Goal: Task Accomplishment & Management: Use online tool/utility

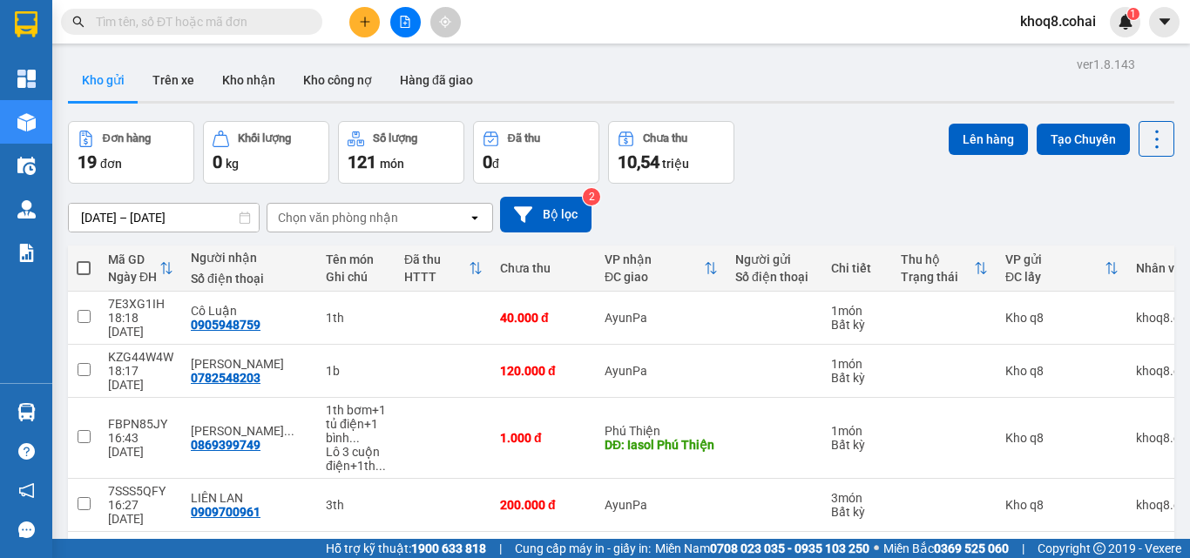
click at [170, 21] on input "text" at bounding box center [199, 21] width 206 height 19
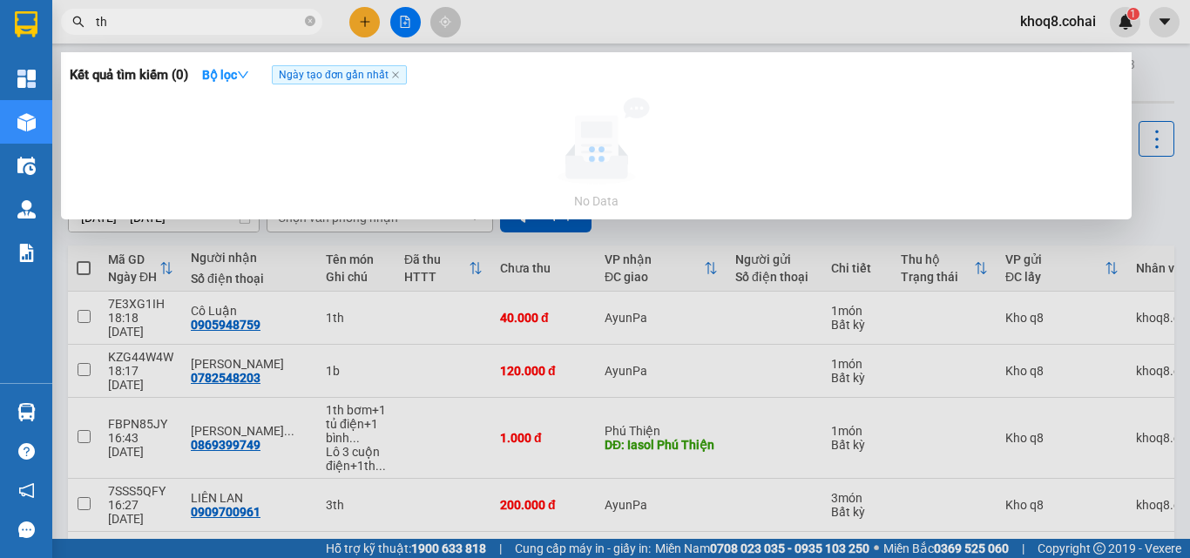
paste input "ành"
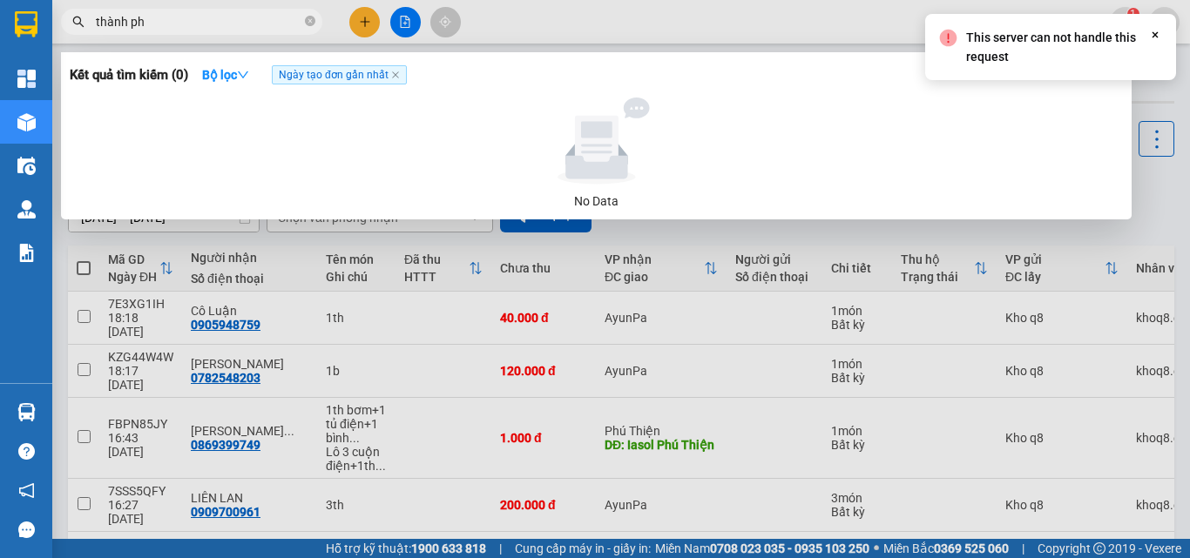
paste input "ú"
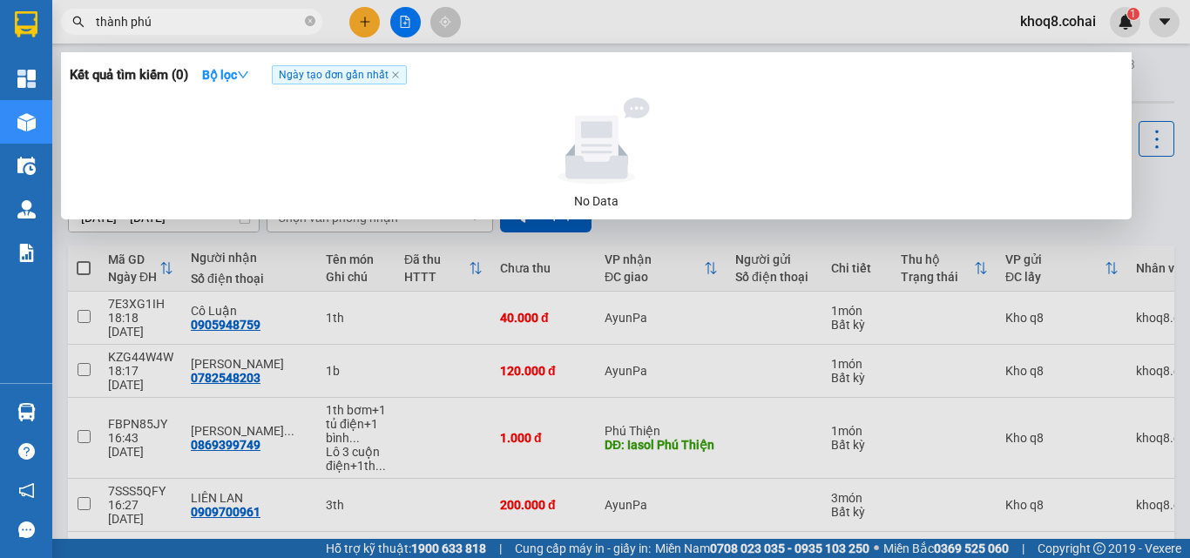
type input "thành phú"
click at [384, 342] on div at bounding box center [595, 279] width 1190 height 558
click at [218, 24] on input "thành phú" at bounding box center [199, 21] width 206 height 19
click at [308, 20] on icon "close-circle" at bounding box center [310, 21] width 10 height 10
paste input "ành"
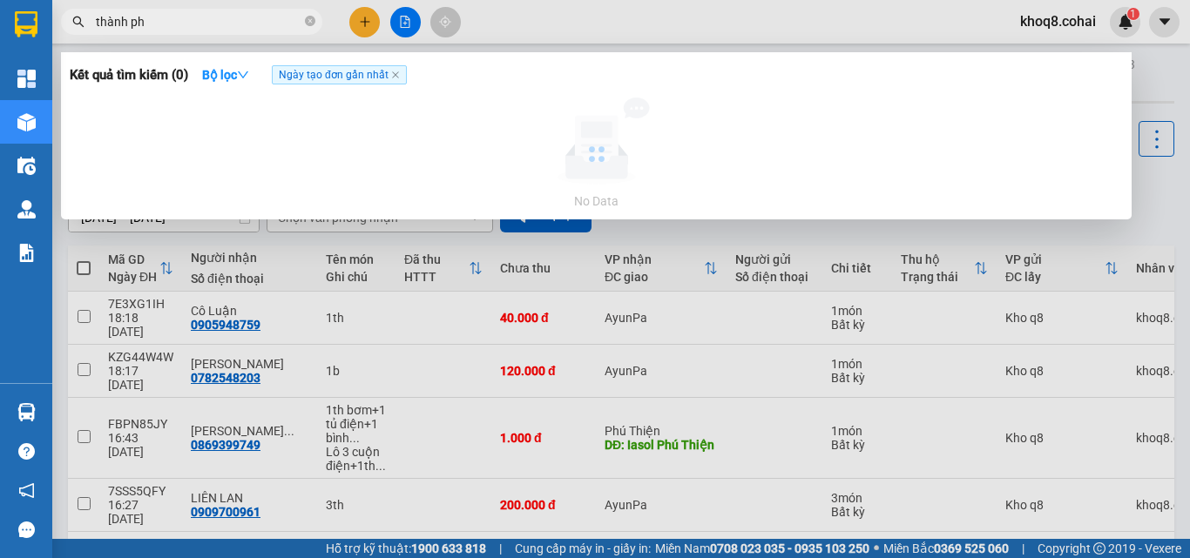
paste input "ú"
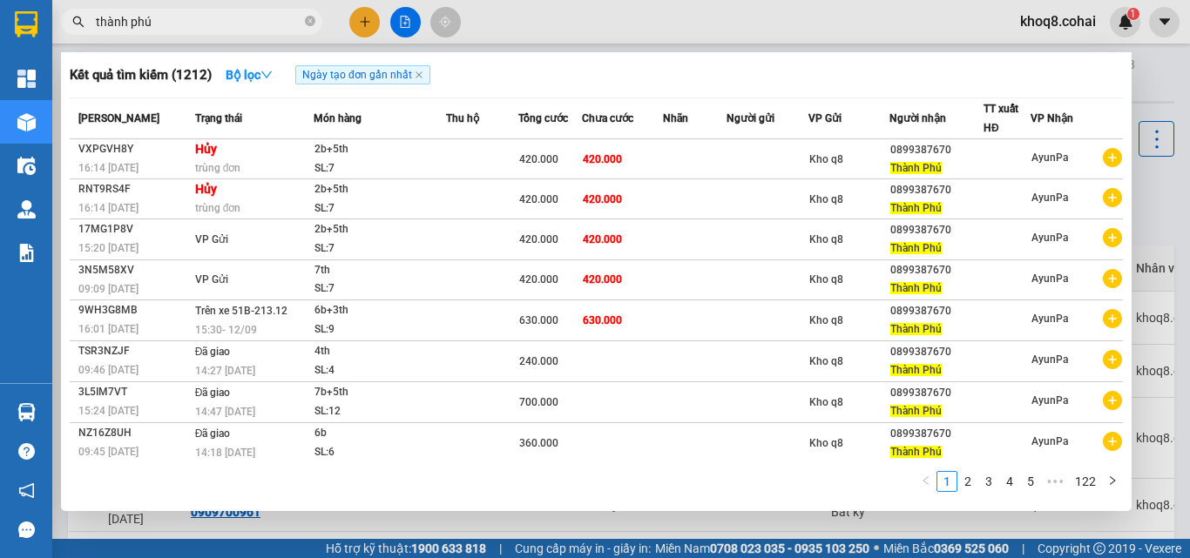
click at [177, 24] on input "thành phú" at bounding box center [199, 21] width 206 height 19
type input "t"
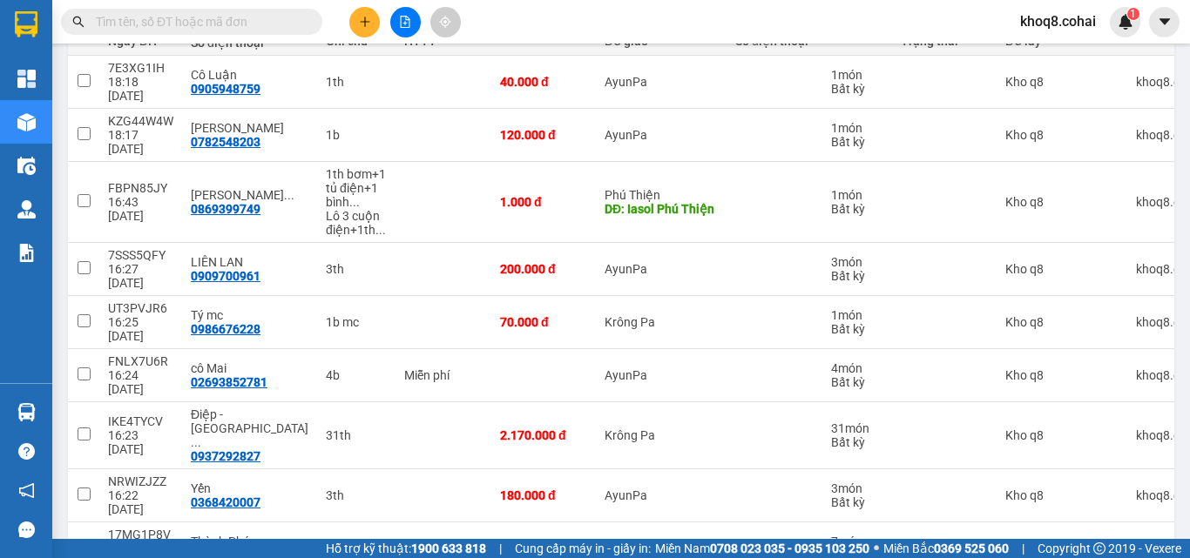
scroll to position [265, 0]
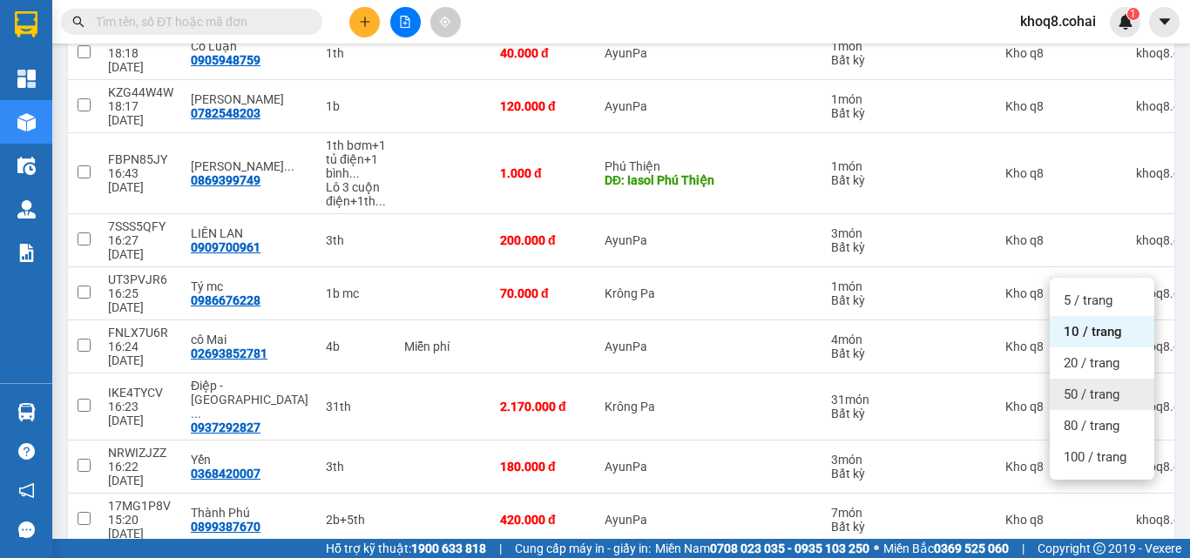
click at [1113, 389] on span "50 / trang" at bounding box center [1092, 394] width 56 height 17
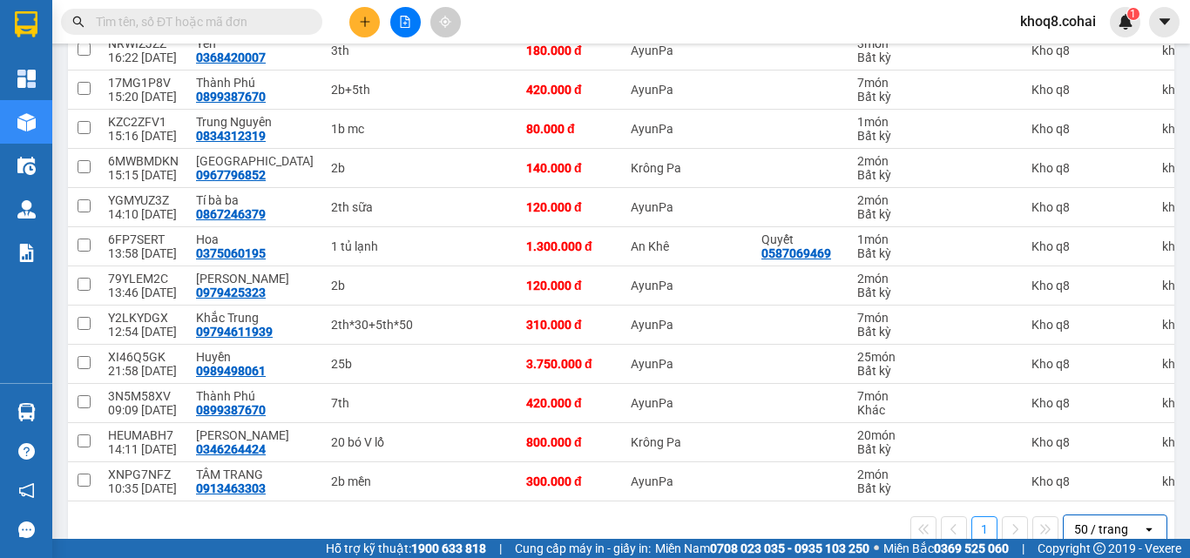
scroll to position [604, 0]
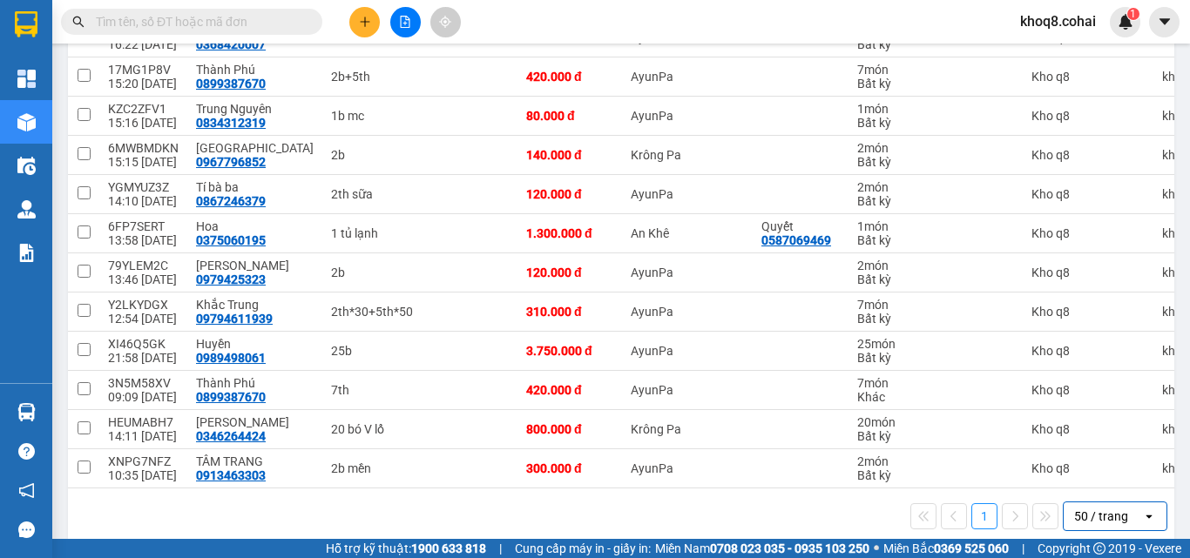
click at [149, 19] on input "text" at bounding box center [199, 21] width 206 height 19
paste input "ô"
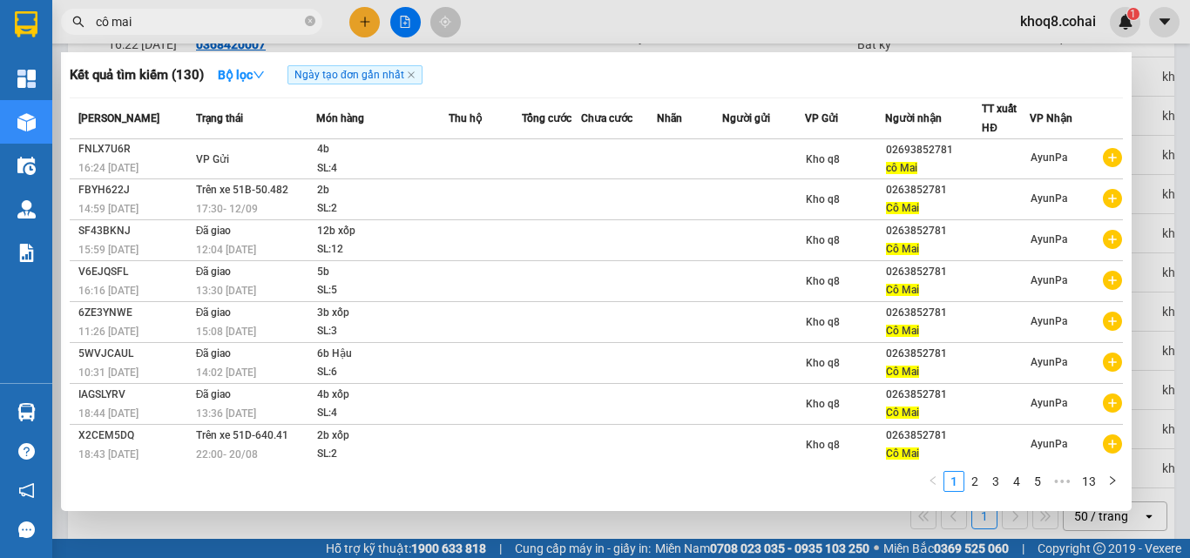
type input "cô mai"
click at [1174, 253] on div at bounding box center [595, 279] width 1190 height 558
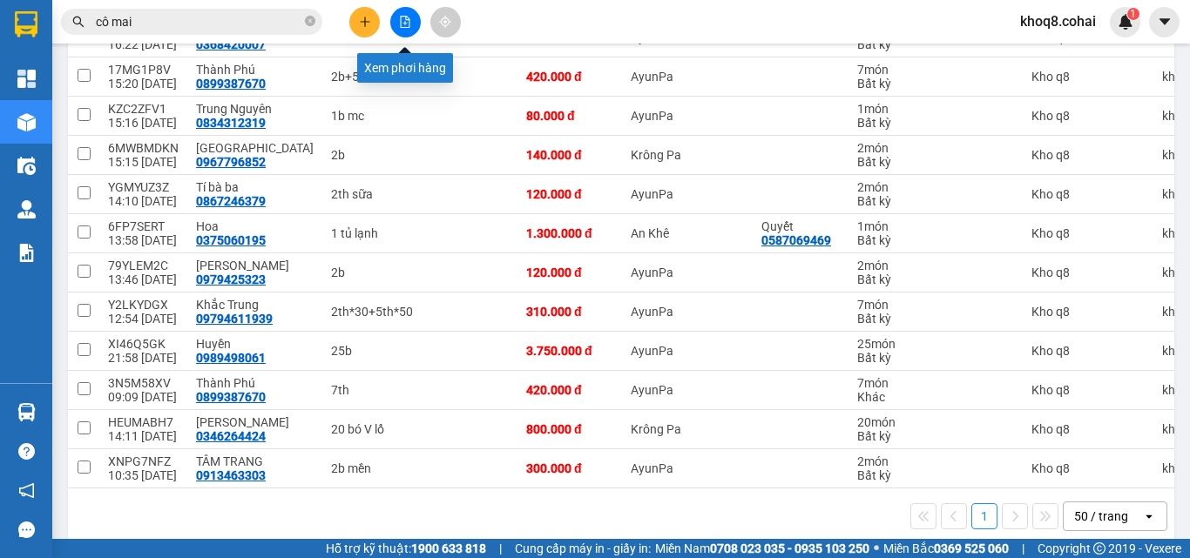
click at [403, 22] on icon "file-add" at bounding box center [405, 22] width 12 height 12
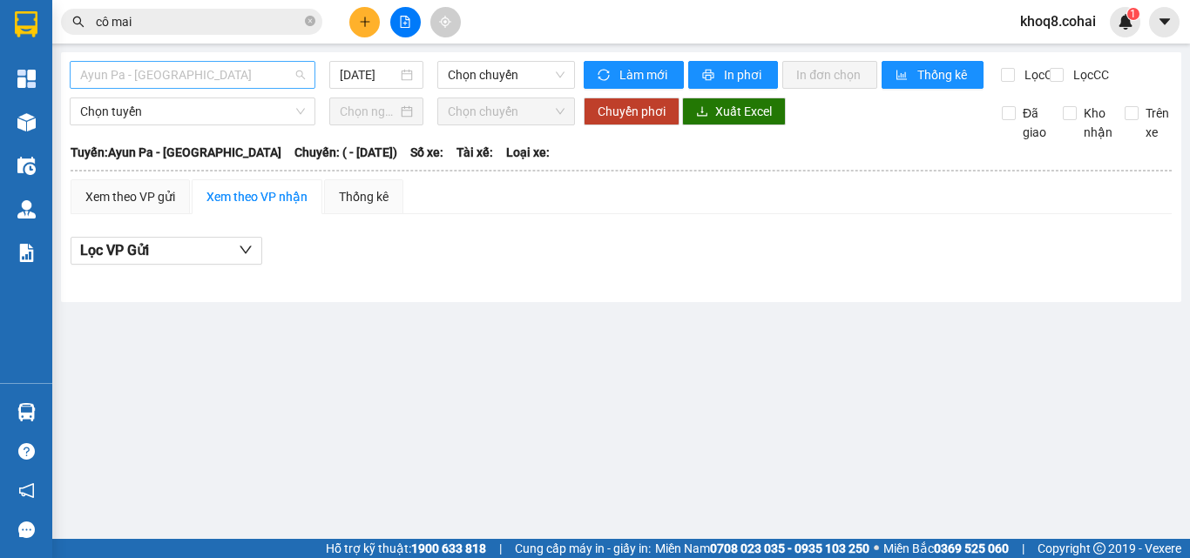
click at [220, 73] on span "Ayun Pa - [GEOGRAPHIC_DATA]" at bounding box center [192, 75] width 225 height 26
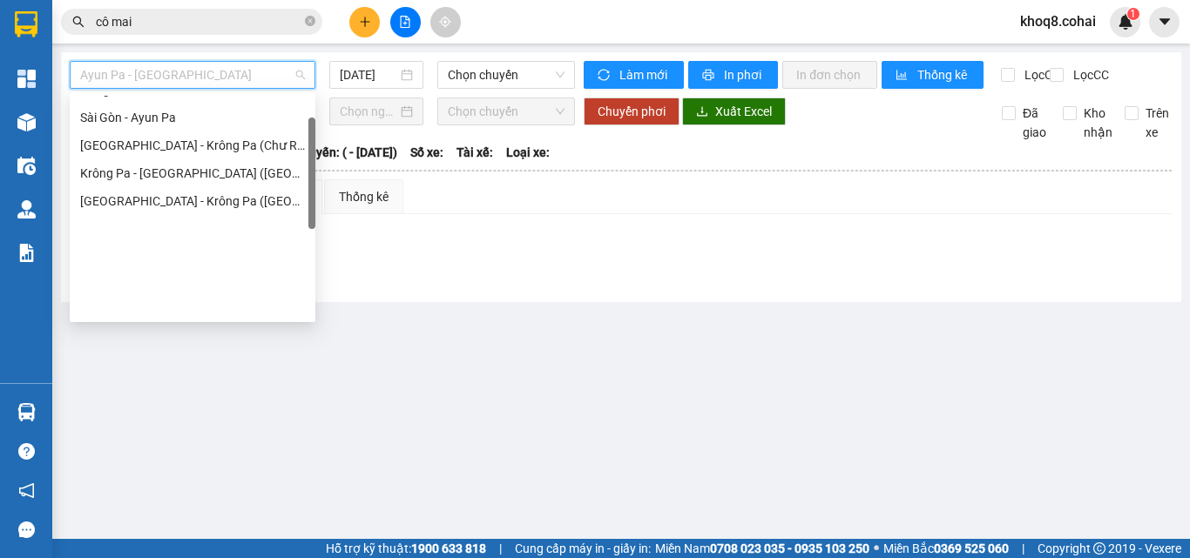
scroll to position [251, 0]
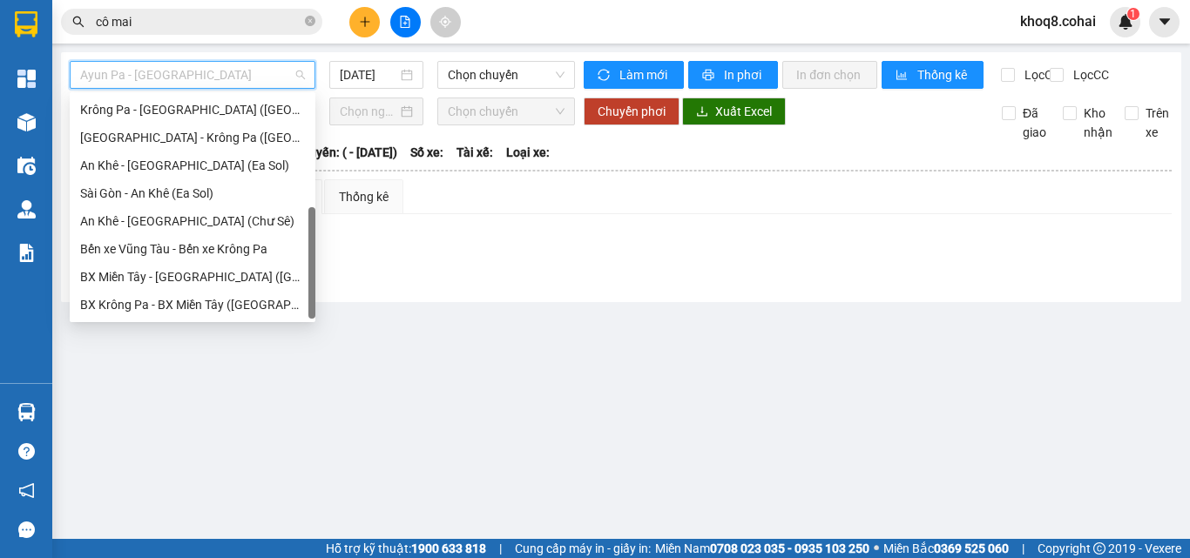
drag, startPoint x: 312, startPoint y: 137, endPoint x: 308, endPoint y: 386, distance: 249.2
click at [308, 386] on body "Kết quả tìm kiếm ( 130 ) Bộ lọc Ngày tạo đơn gần nhất Mã ĐH Trạng thái Món hàng…" at bounding box center [595, 279] width 1190 height 558
click at [159, 133] on div "[GEOGRAPHIC_DATA] - Krông Pa ([GEOGRAPHIC_DATA])" at bounding box center [192, 137] width 225 height 19
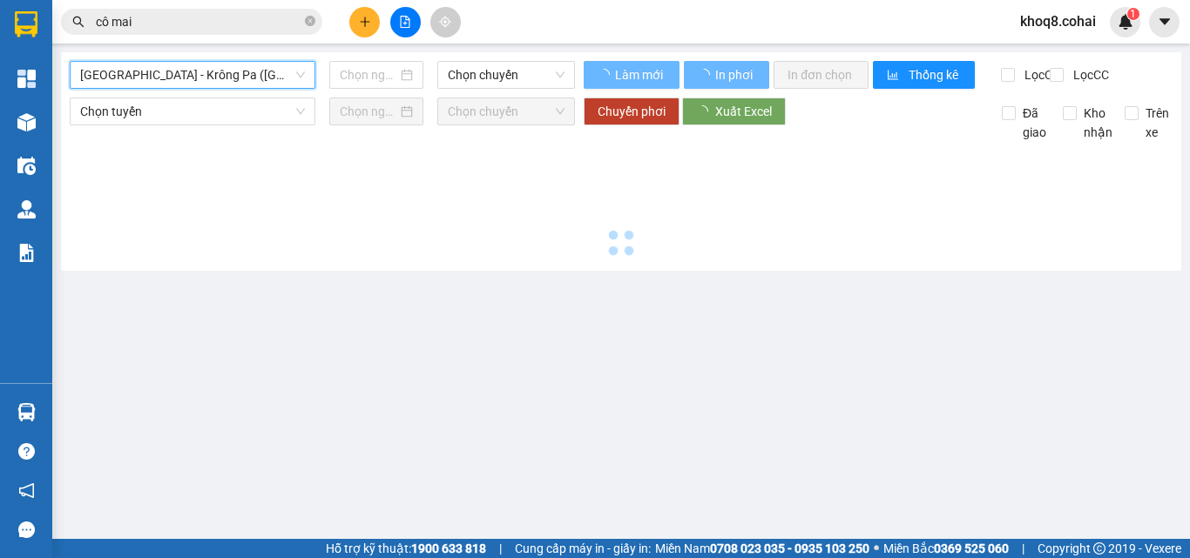
type input "[DATE]"
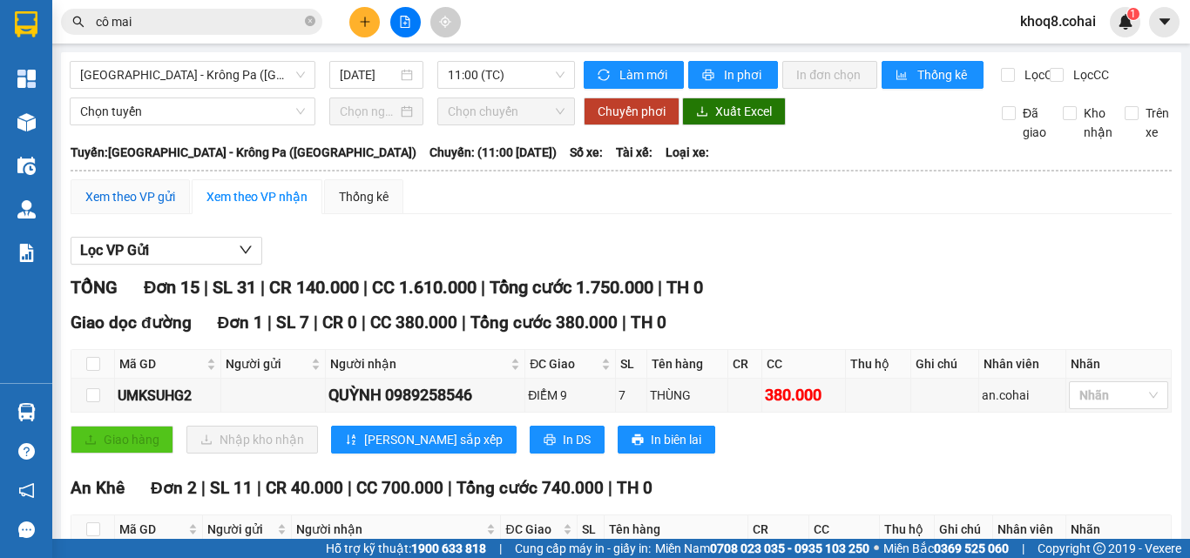
click at [148, 206] on div "Xem theo VP gửi" at bounding box center [130, 196] width 90 height 19
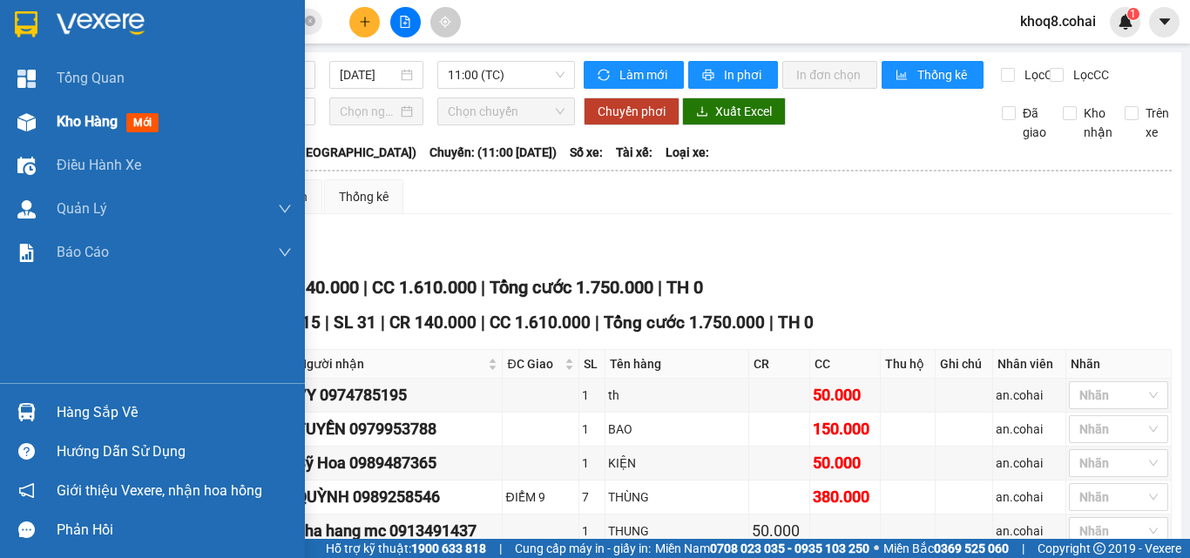
click at [26, 122] on img at bounding box center [26, 122] width 18 height 18
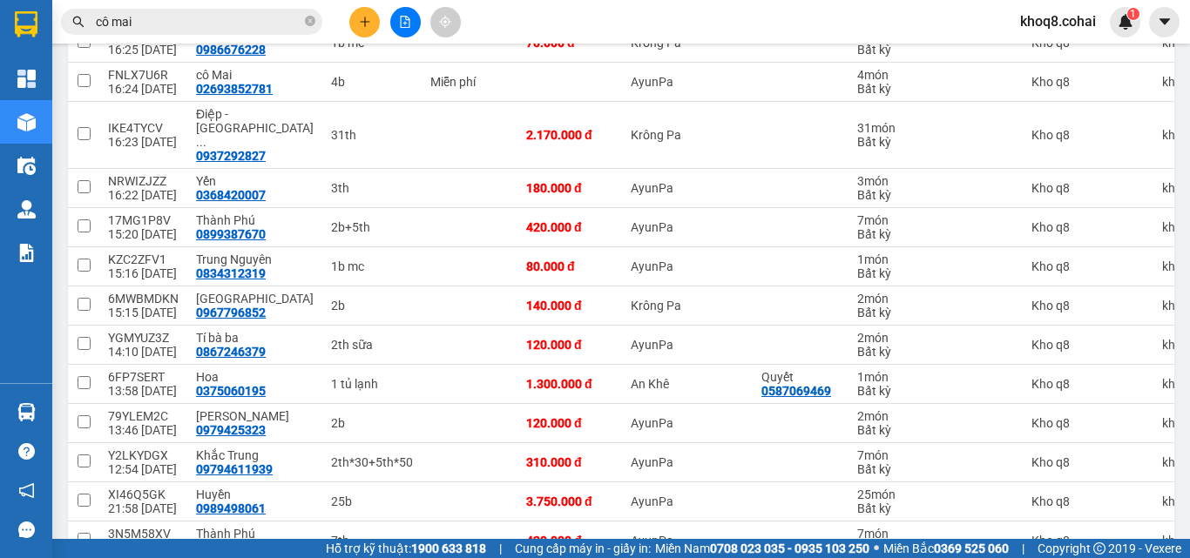
scroll to position [618, 0]
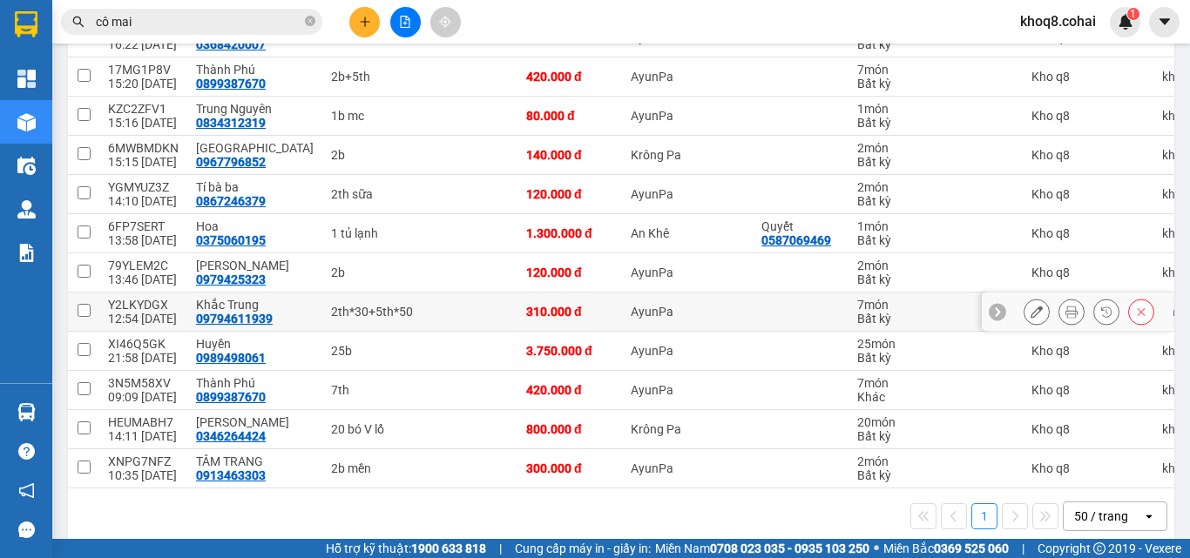
click at [331, 305] on div "2th*30+5th*50" at bounding box center [372, 312] width 82 height 14
click at [422, 293] on td at bounding box center [470, 312] width 96 height 39
checkbox input "true"
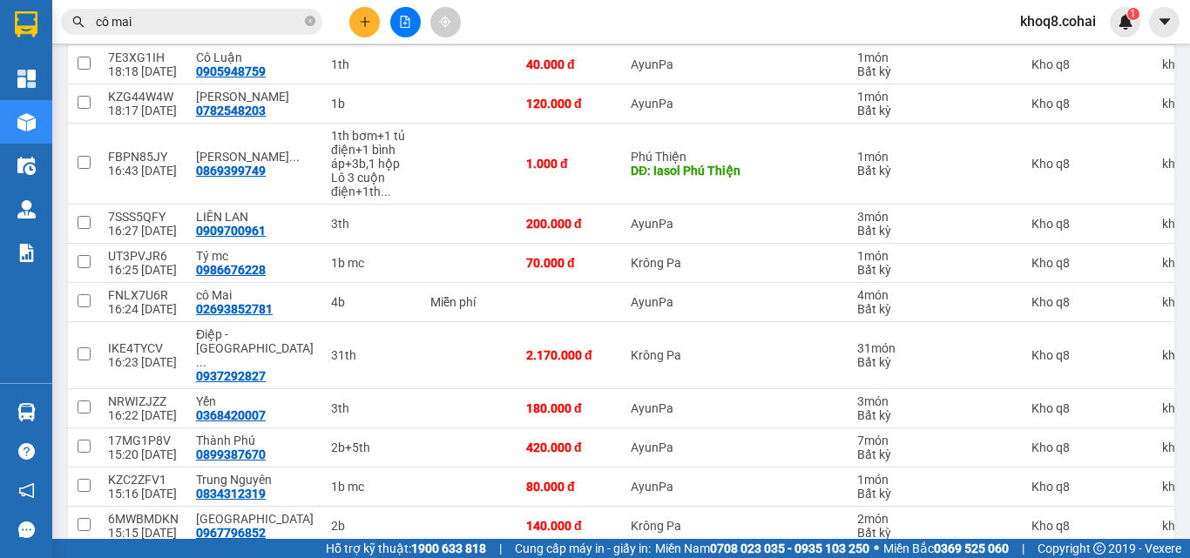
scroll to position [228, 0]
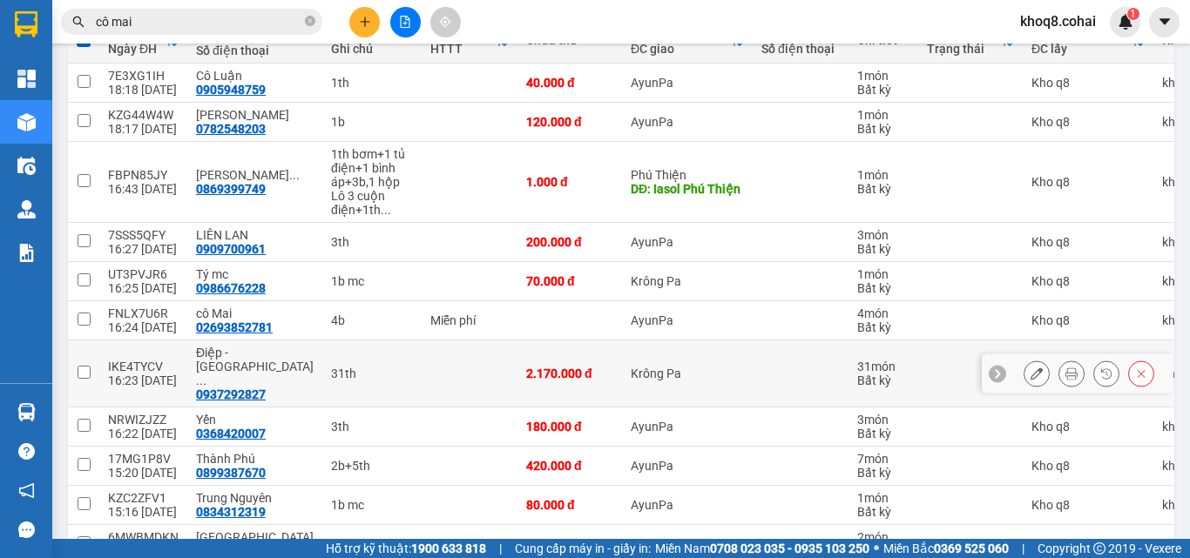
click at [331, 367] on div "31th" at bounding box center [372, 374] width 82 height 14
checkbox input "true"
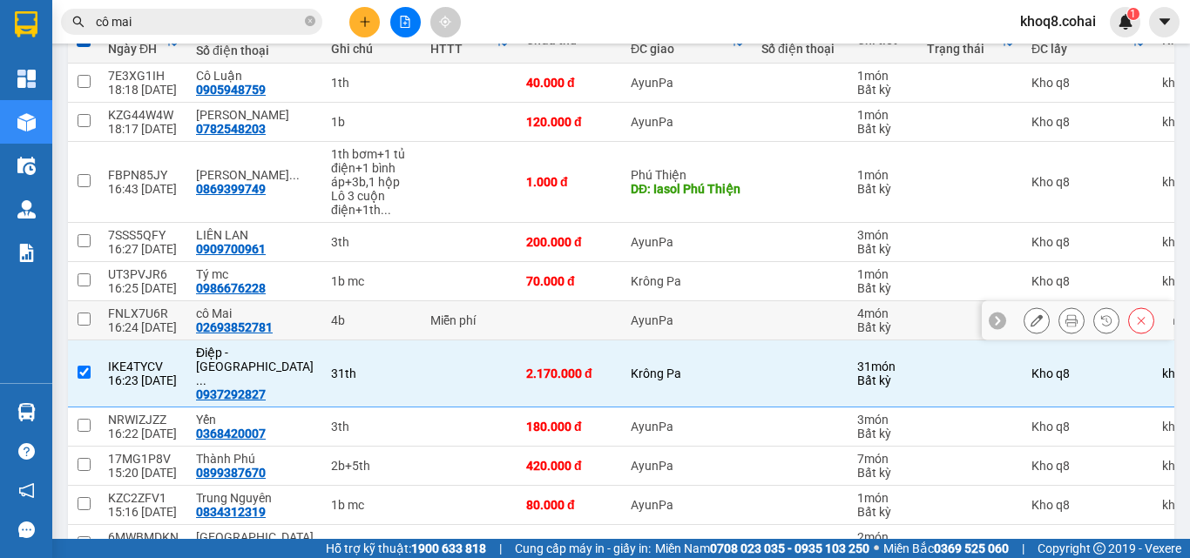
click at [331, 318] on div "4b" at bounding box center [372, 321] width 82 height 14
checkbox input "true"
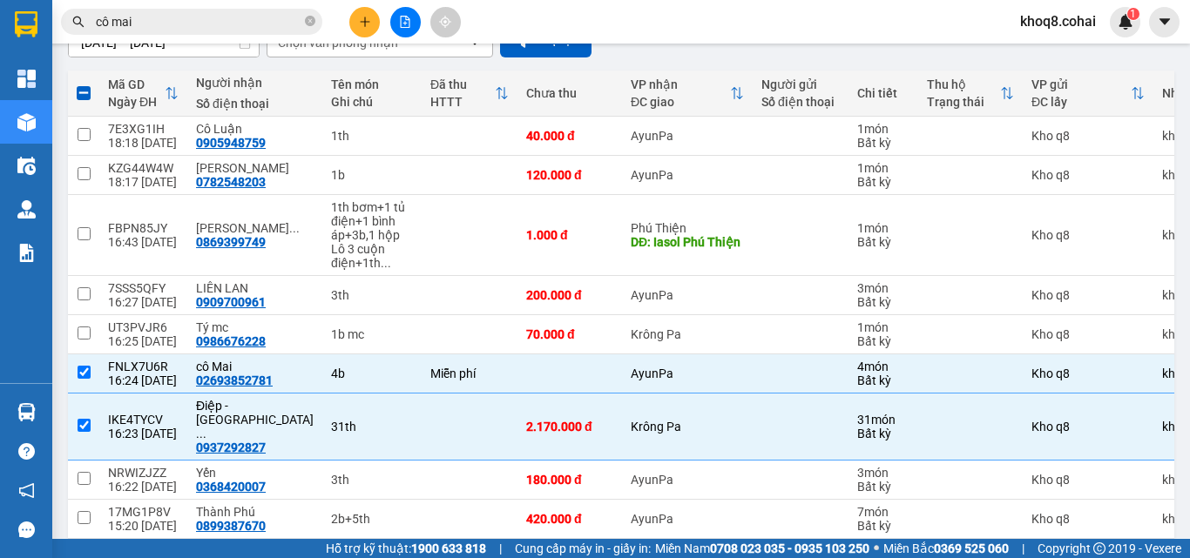
scroll to position [0, 0]
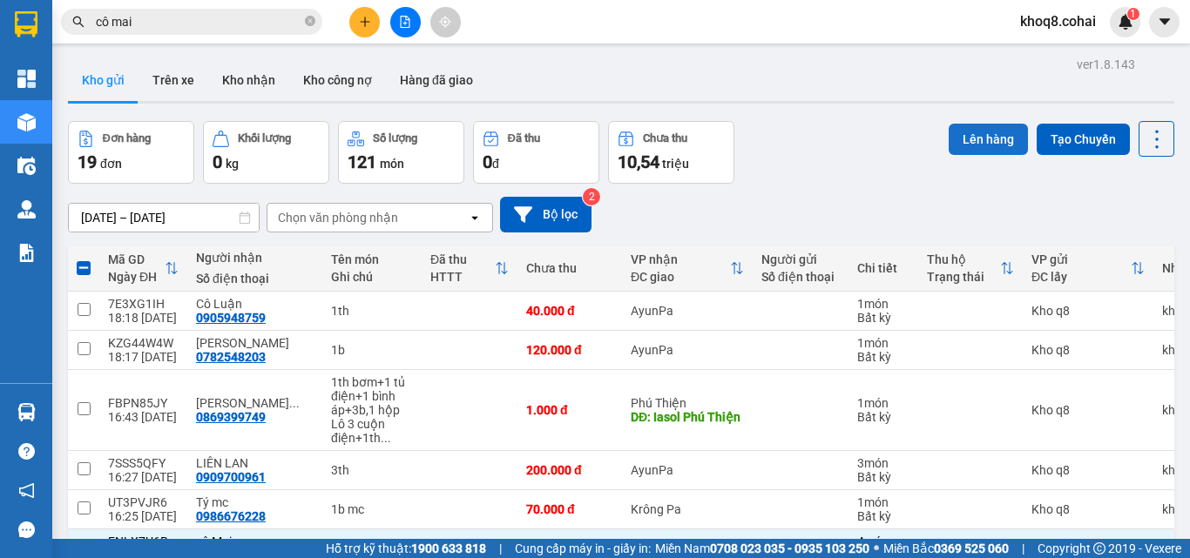
click at [974, 126] on button "Lên hàng" at bounding box center [988, 139] width 79 height 31
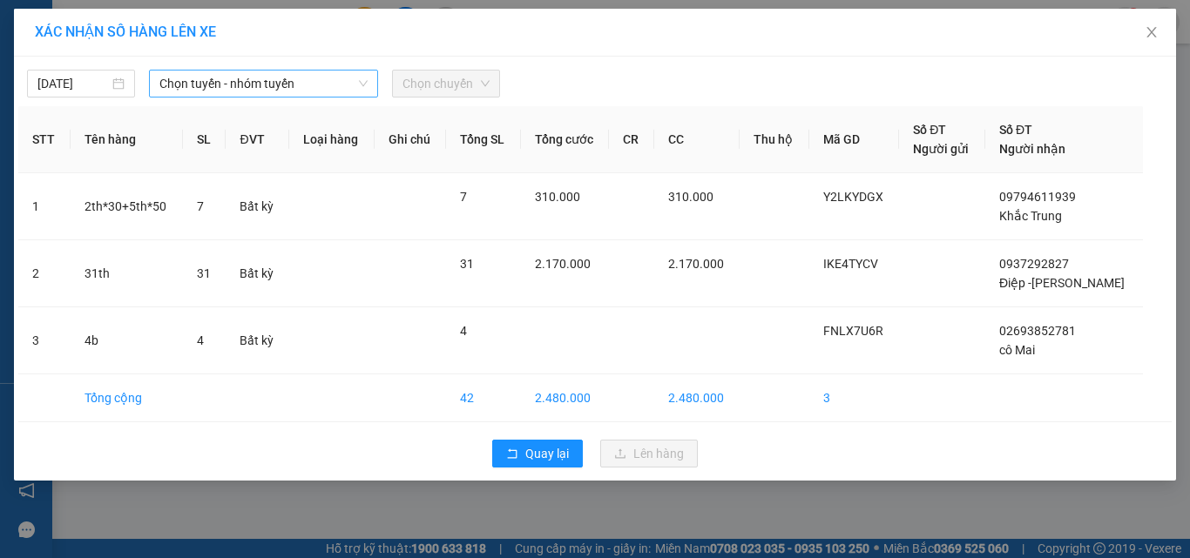
click at [257, 82] on span "Chọn tuyến - nhóm tuyến" at bounding box center [263, 84] width 208 height 26
click at [258, 82] on span "Chọn tuyến - nhóm tuyến" at bounding box center [263, 84] width 208 height 26
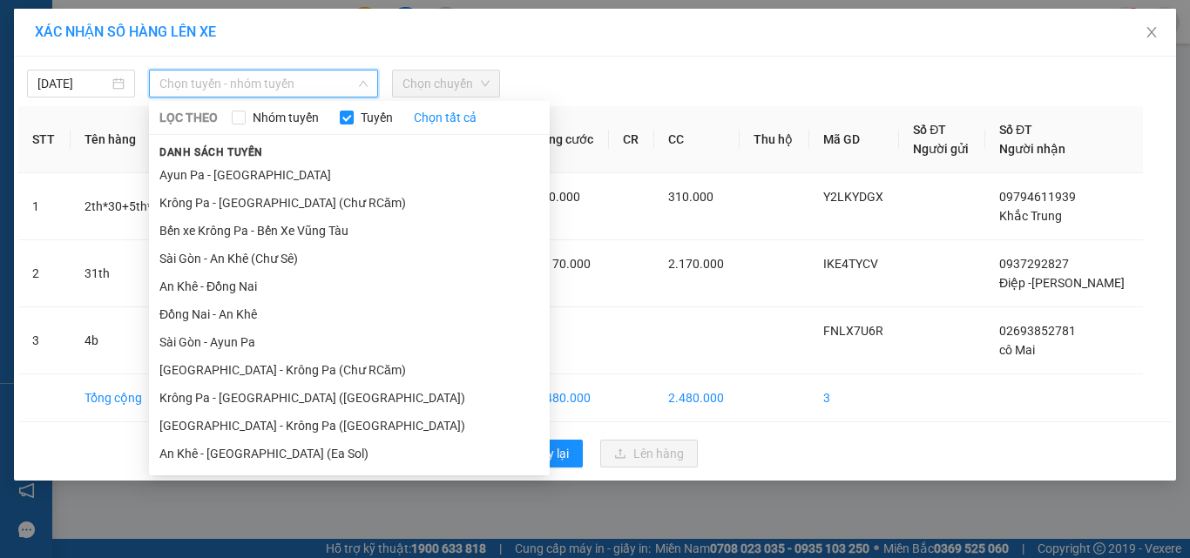
scroll to position [139, 0]
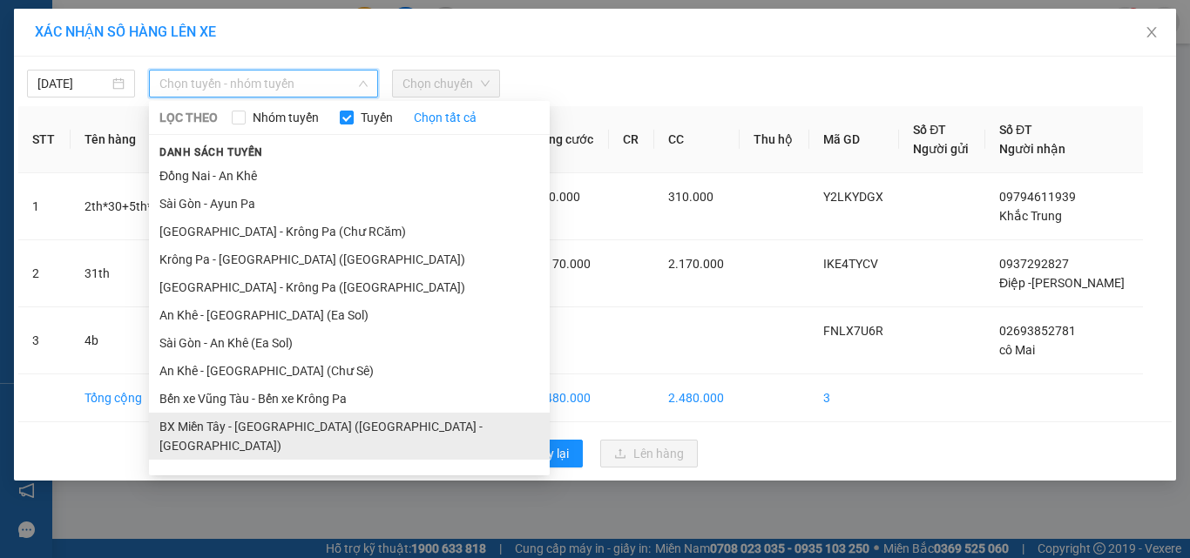
click at [371, 430] on li "BX Miền Tây - [GEOGRAPHIC_DATA] ([GEOGRAPHIC_DATA] - [GEOGRAPHIC_DATA])" at bounding box center [349, 436] width 401 height 47
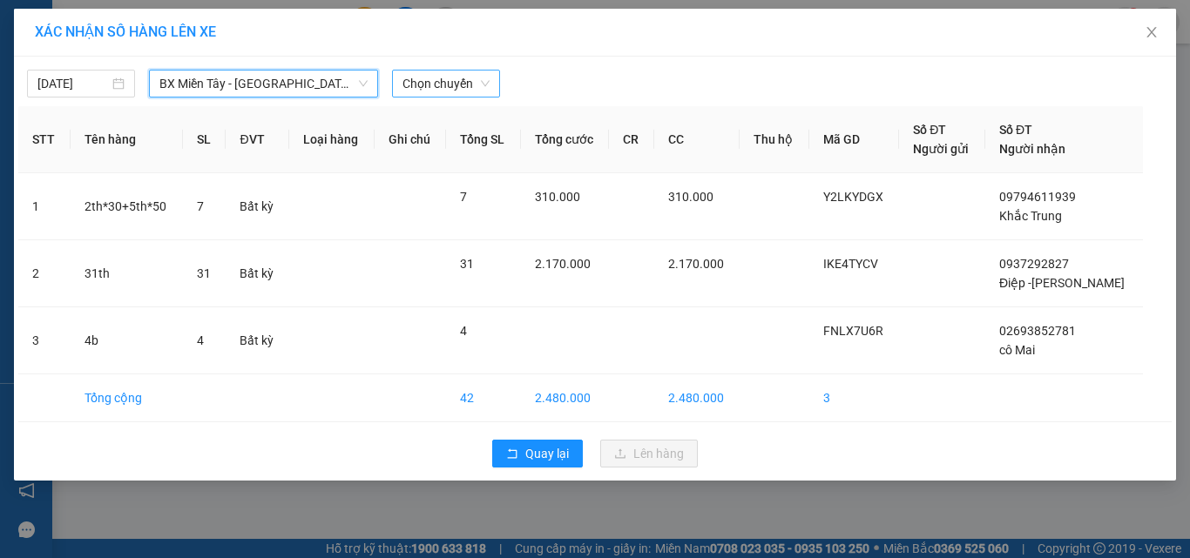
click at [457, 82] on span "Chọn chuyến" at bounding box center [446, 84] width 87 height 26
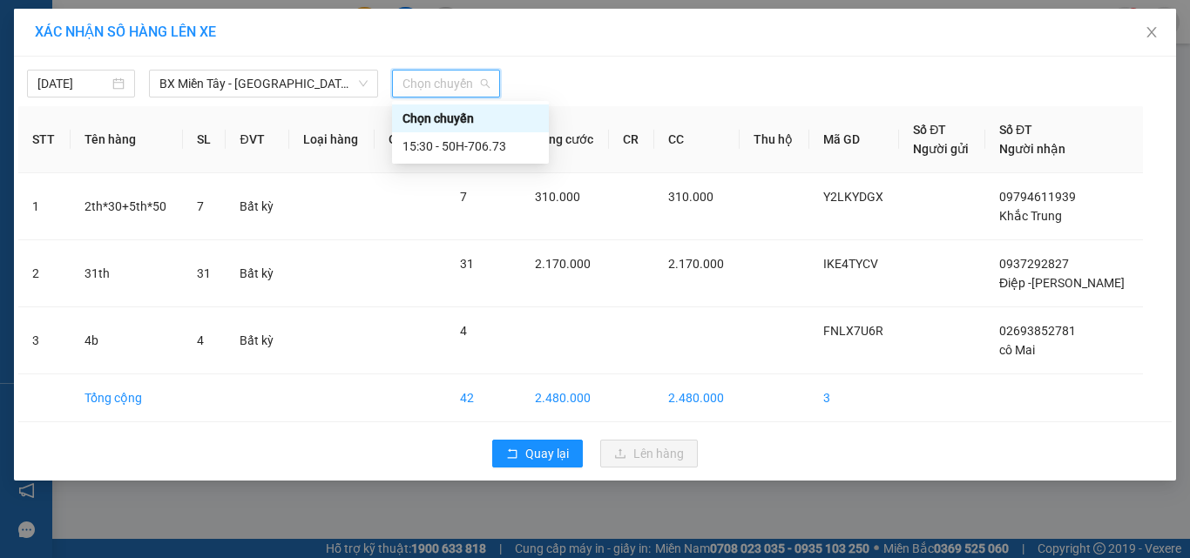
click at [457, 82] on span "Chọn chuyến" at bounding box center [446, 84] width 87 height 26
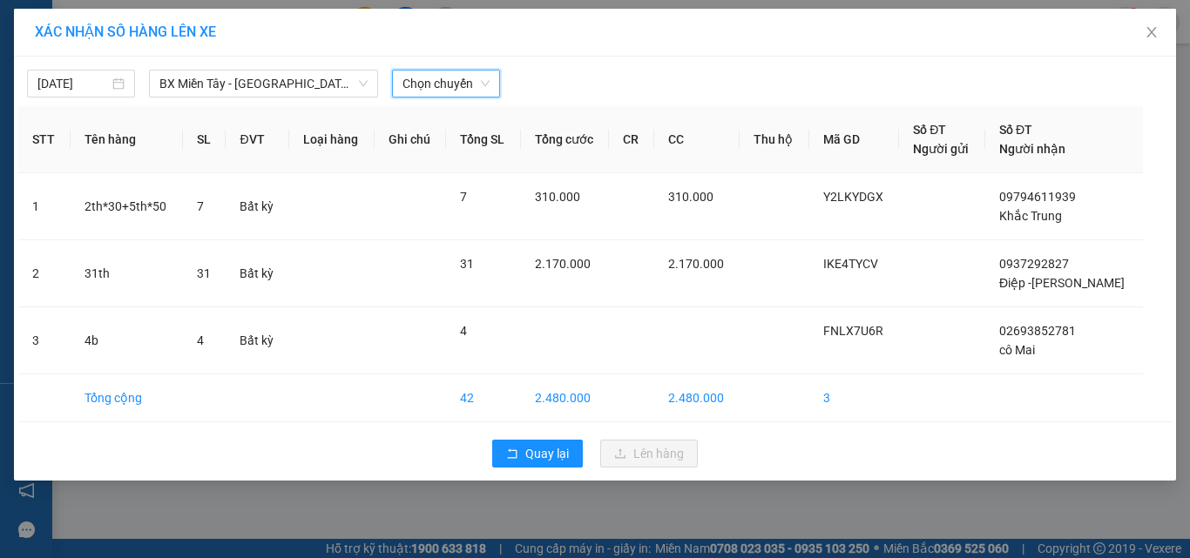
click at [457, 82] on span "Chọn chuyến" at bounding box center [446, 84] width 87 height 26
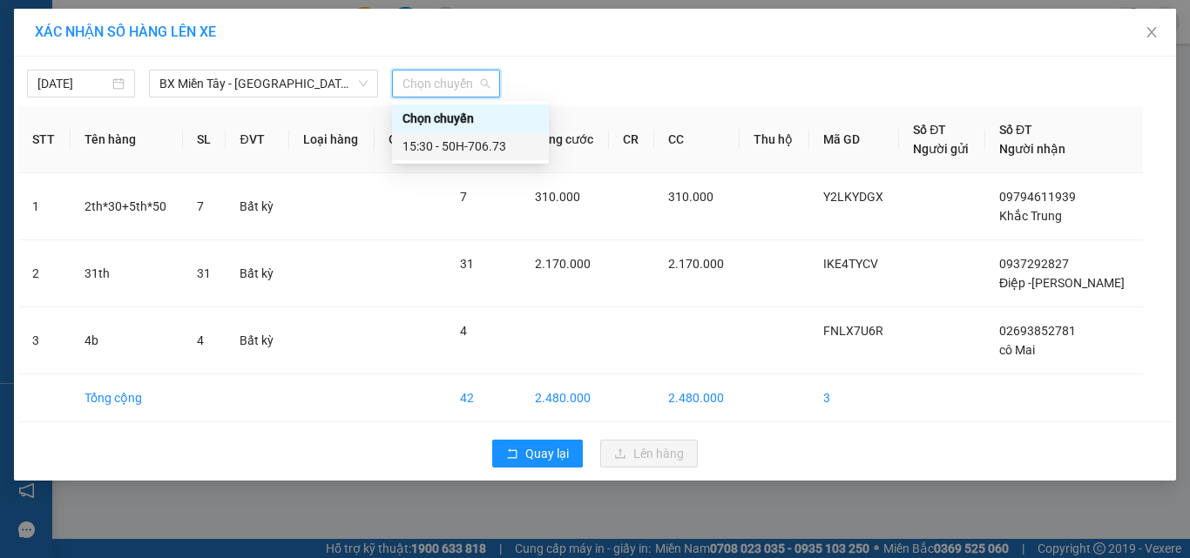
click at [478, 146] on div "15:30 - 50H-706.73" at bounding box center [471, 146] width 136 height 19
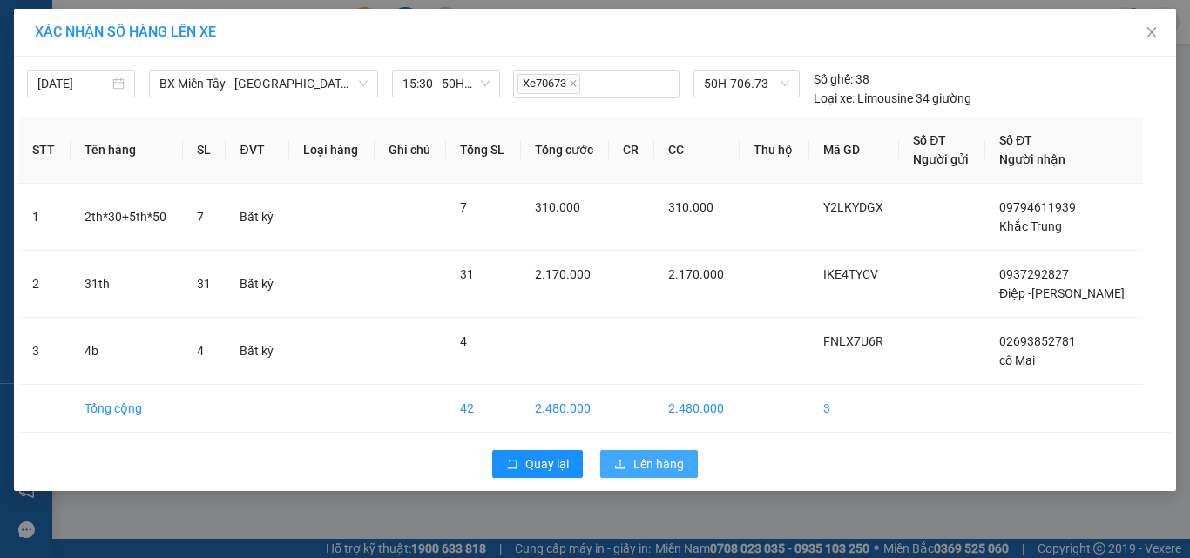
click at [664, 452] on button "Lên hàng" at bounding box center [649, 464] width 98 height 28
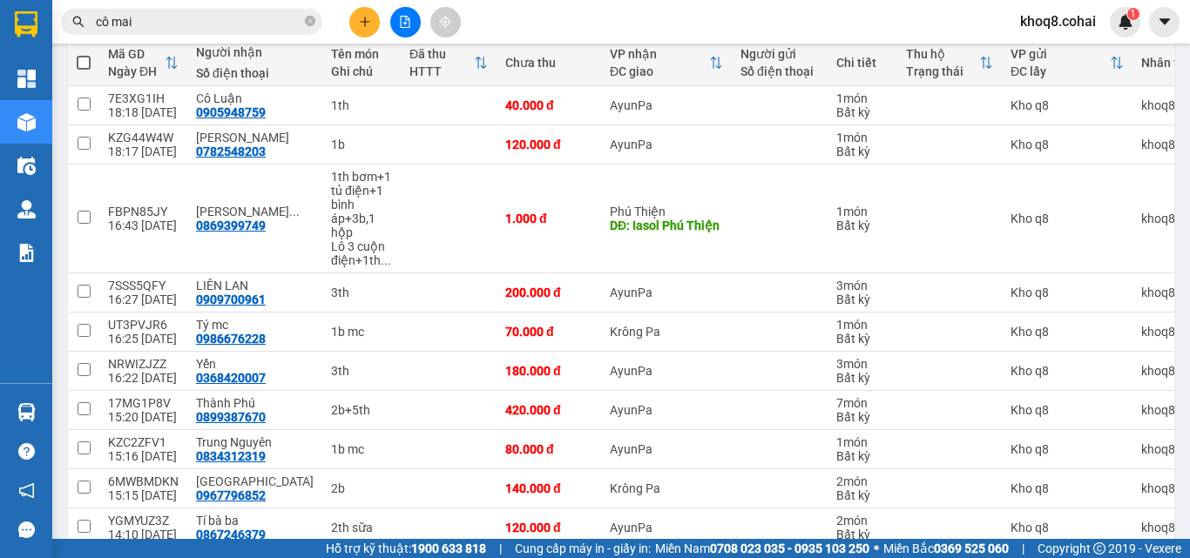
scroll to position [207, 0]
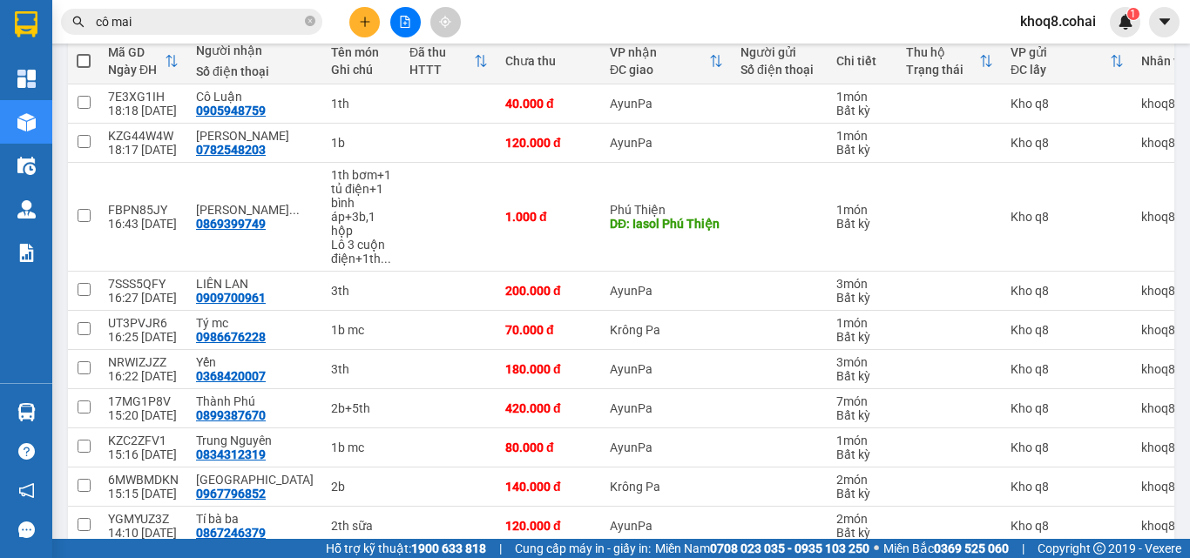
click at [85, 63] on span at bounding box center [84, 61] width 14 height 14
click at [84, 52] on input "checkbox" at bounding box center [84, 52] width 0 height 0
checkbox input "true"
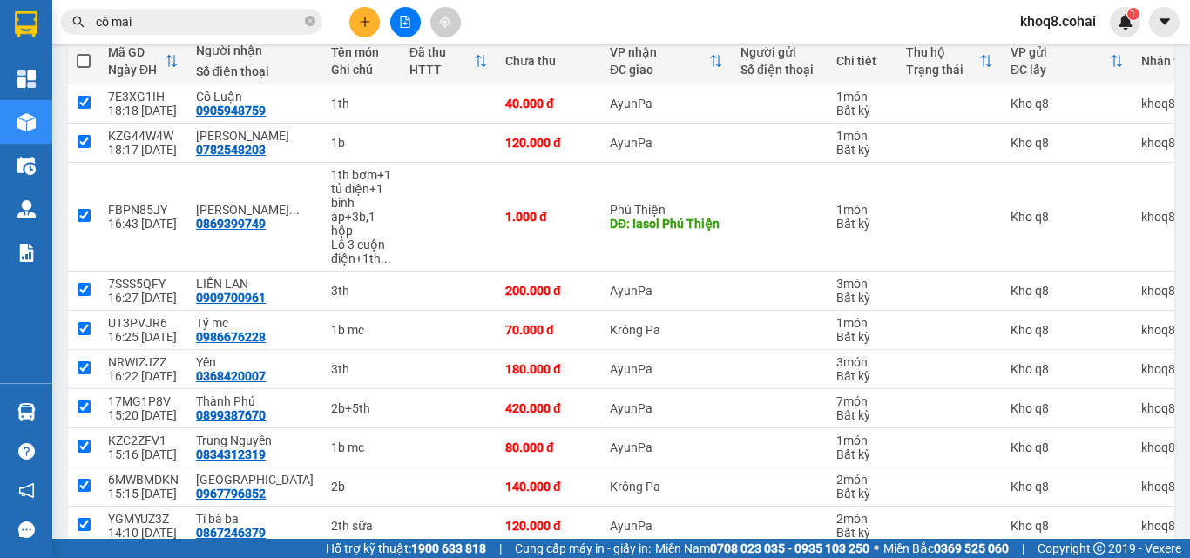
checkbox input "true"
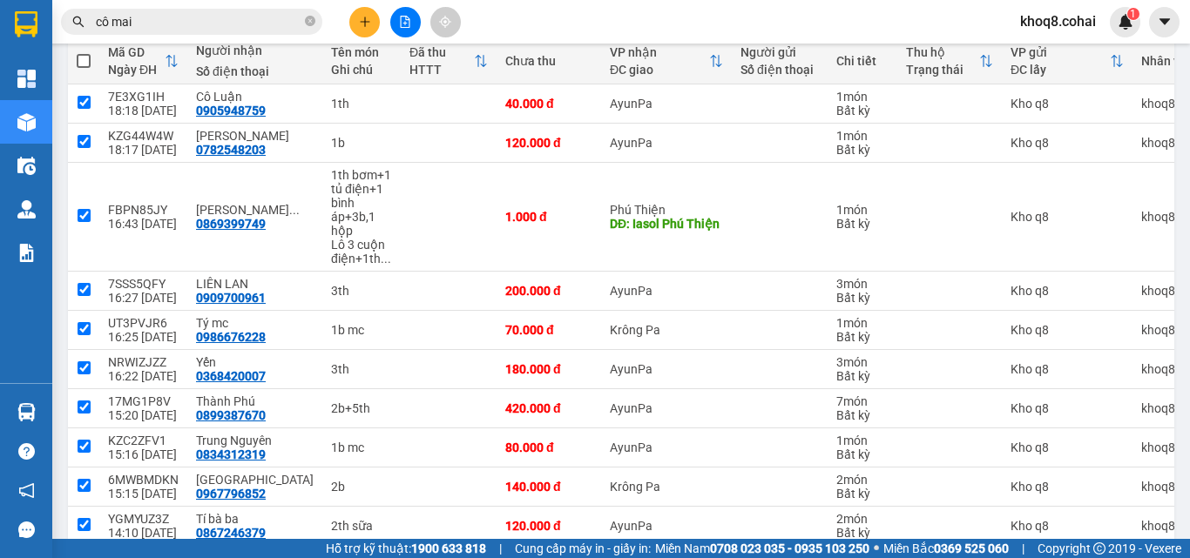
checkbox input "true"
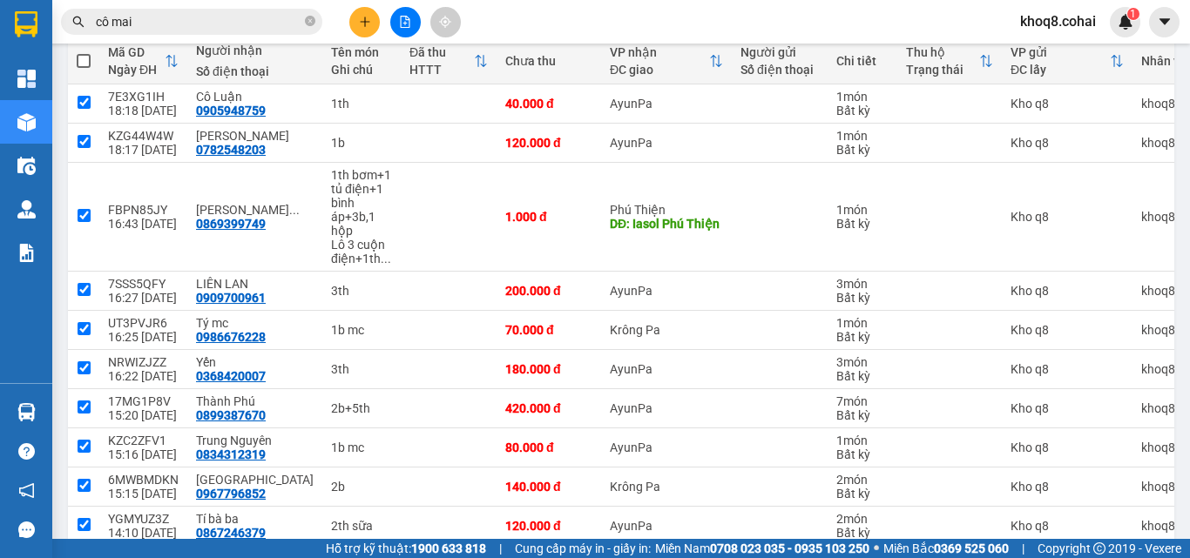
checkbox input "true"
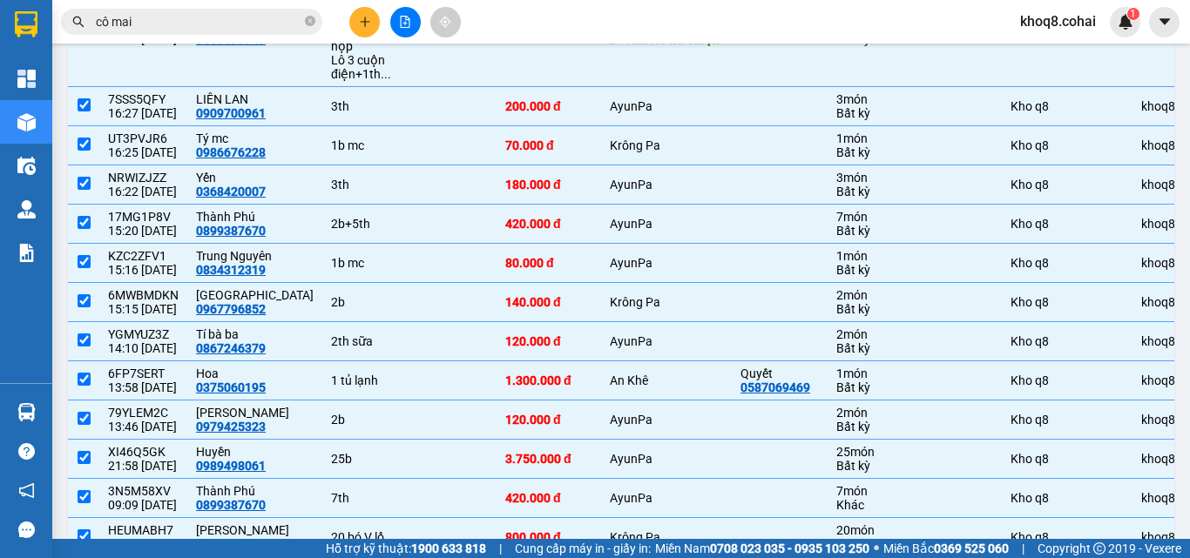
scroll to position [528, 0]
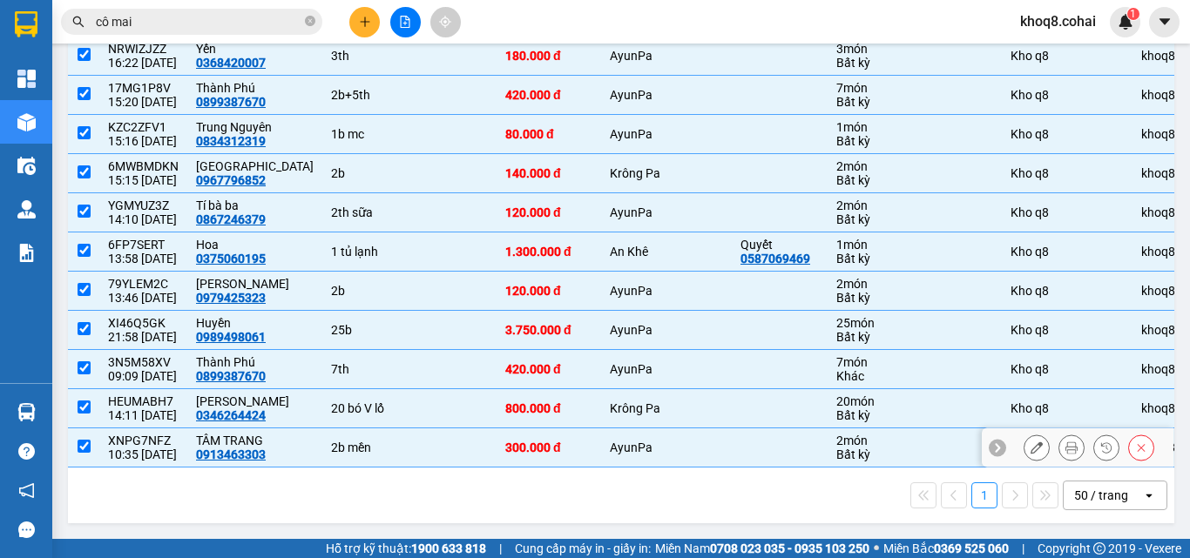
click at [82, 440] on input "checkbox" at bounding box center [84, 446] width 13 height 13
checkbox input "false"
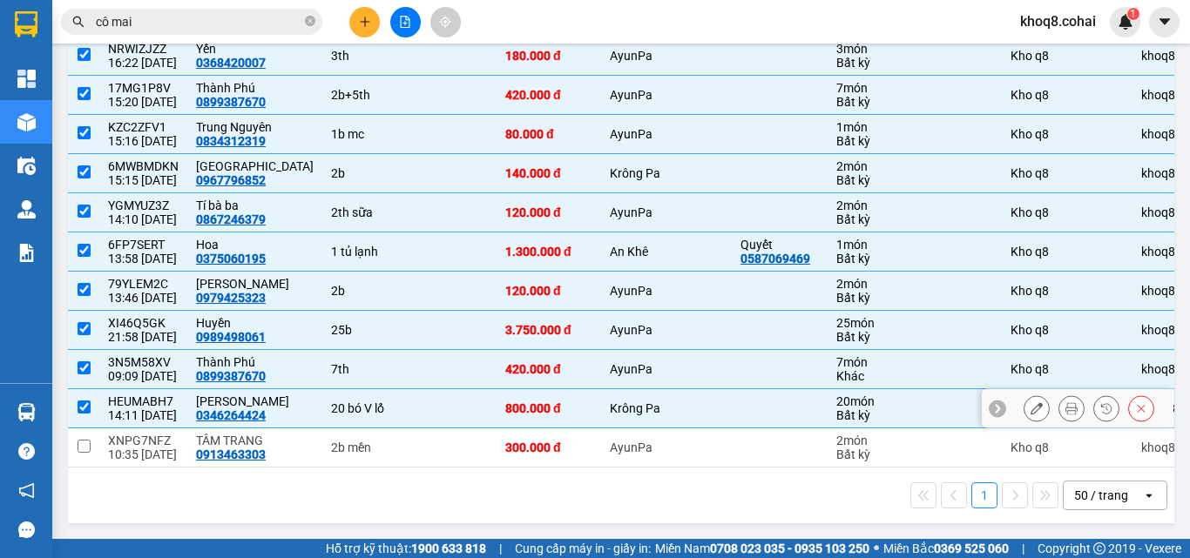
click at [83, 401] on input "checkbox" at bounding box center [84, 407] width 13 height 13
checkbox input "false"
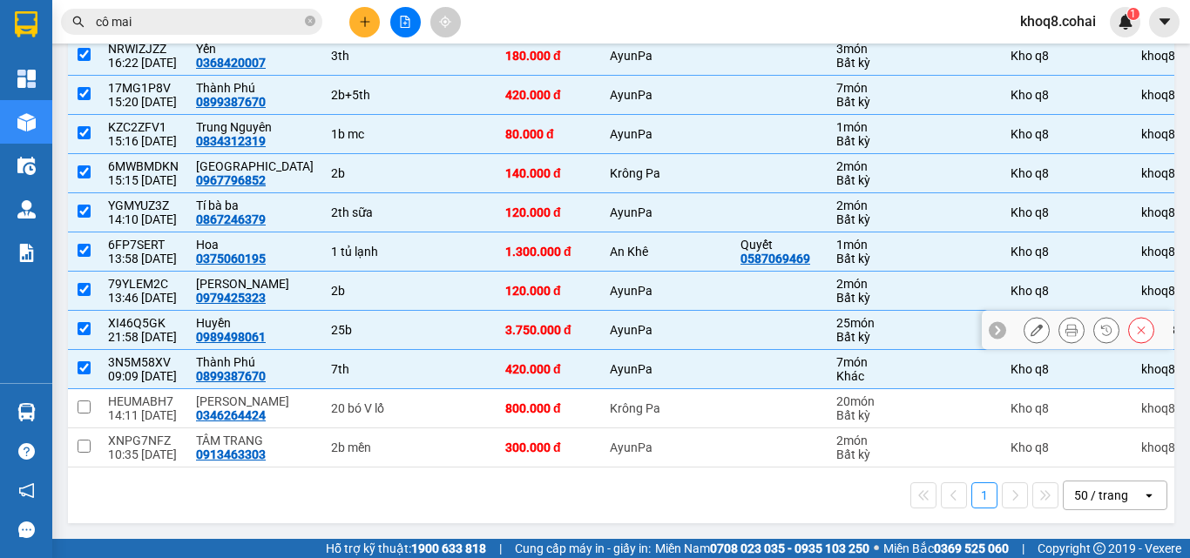
click at [85, 322] on input "checkbox" at bounding box center [84, 328] width 13 height 13
checkbox input "false"
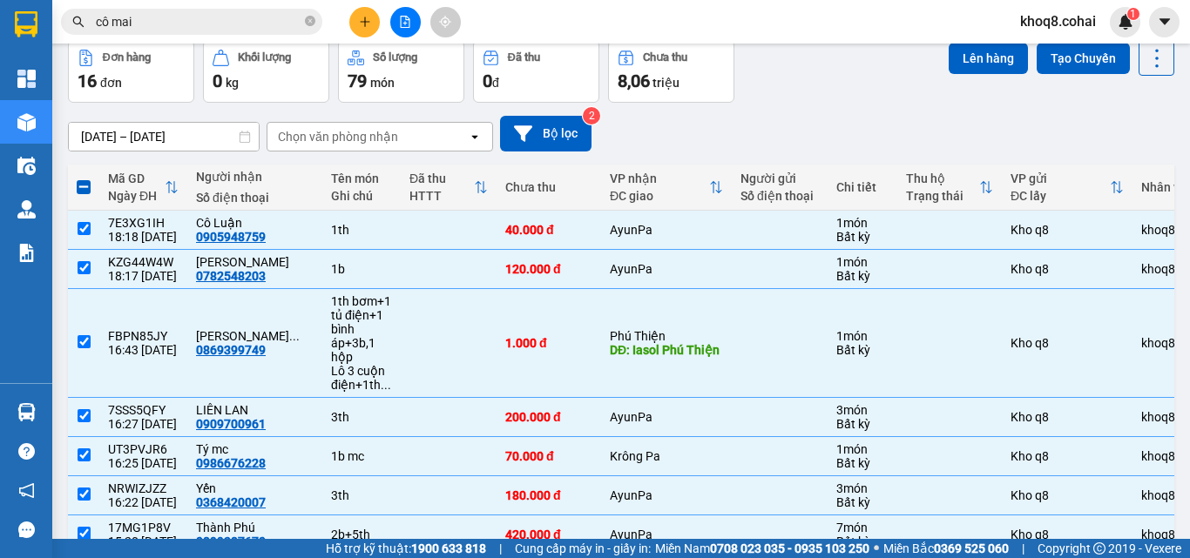
scroll to position [71, 0]
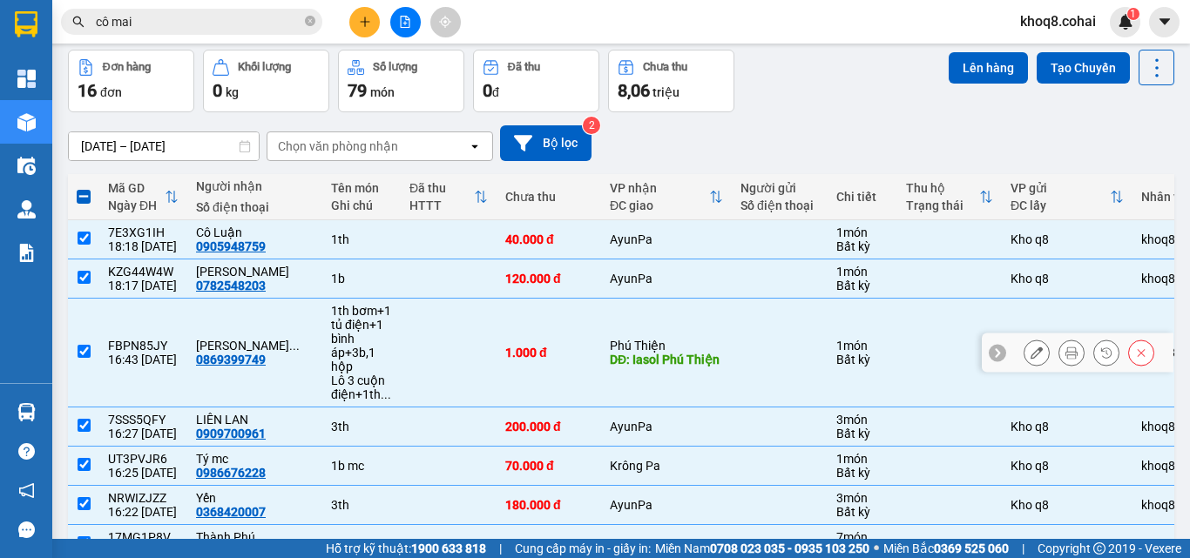
click at [88, 352] on input "checkbox" at bounding box center [84, 351] width 13 height 13
checkbox input "false"
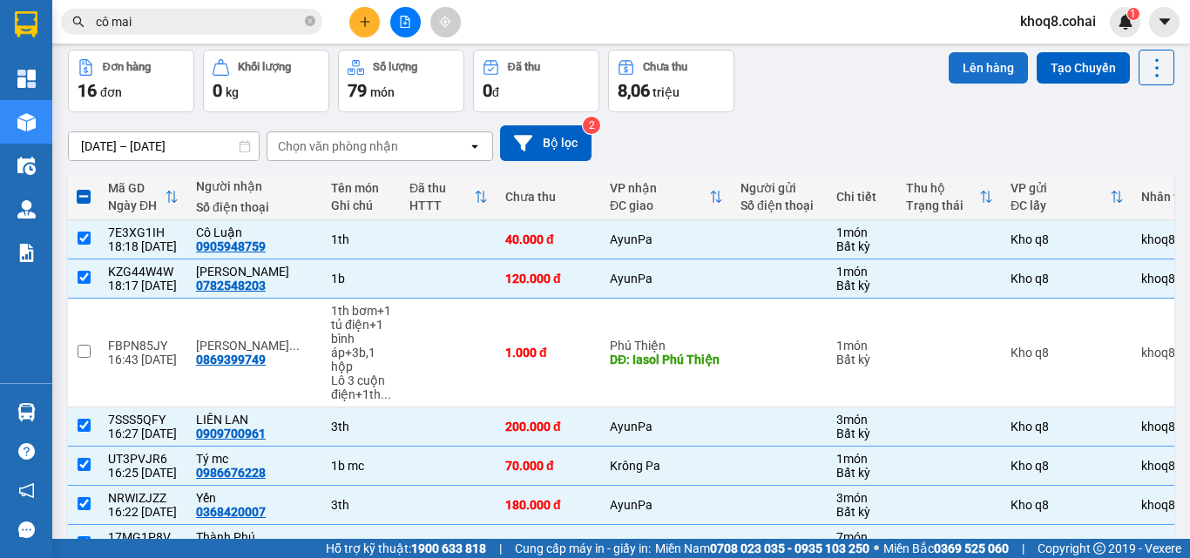
click at [978, 59] on button "Lên hàng" at bounding box center [988, 67] width 79 height 31
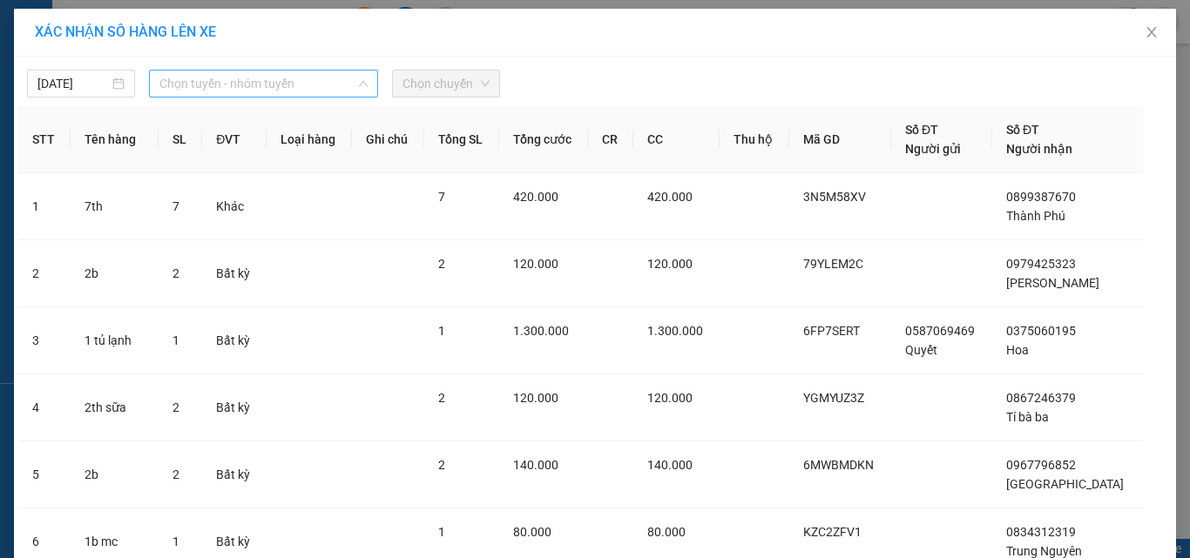
click at [271, 80] on span "Chọn tuyến - nhóm tuyến" at bounding box center [263, 84] width 208 height 26
click at [274, 80] on span "Chọn tuyến - nhóm tuyến" at bounding box center [263, 84] width 208 height 26
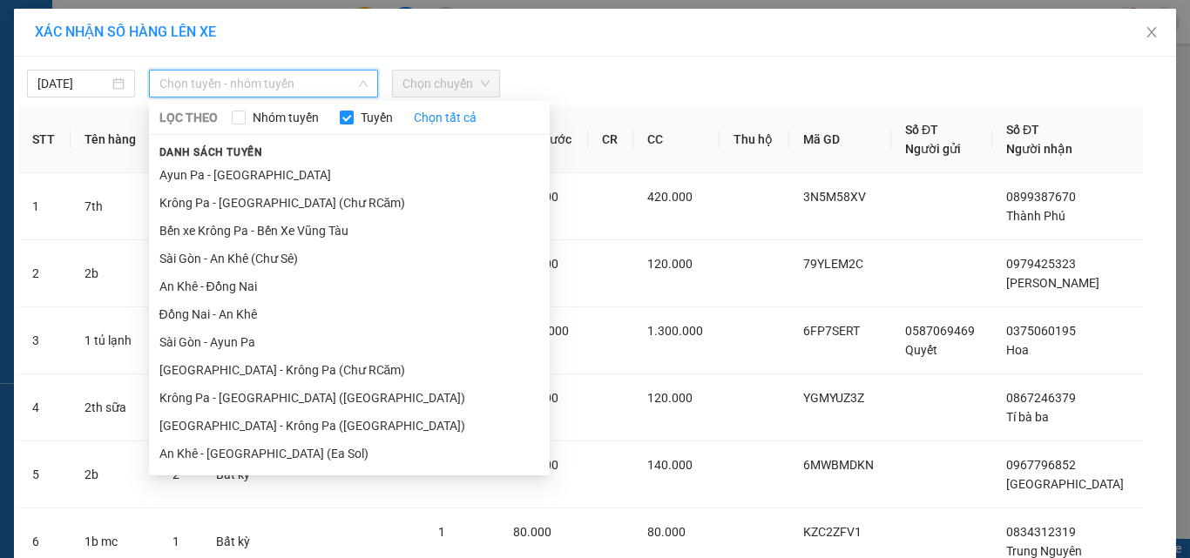
scroll to position [139, 0]
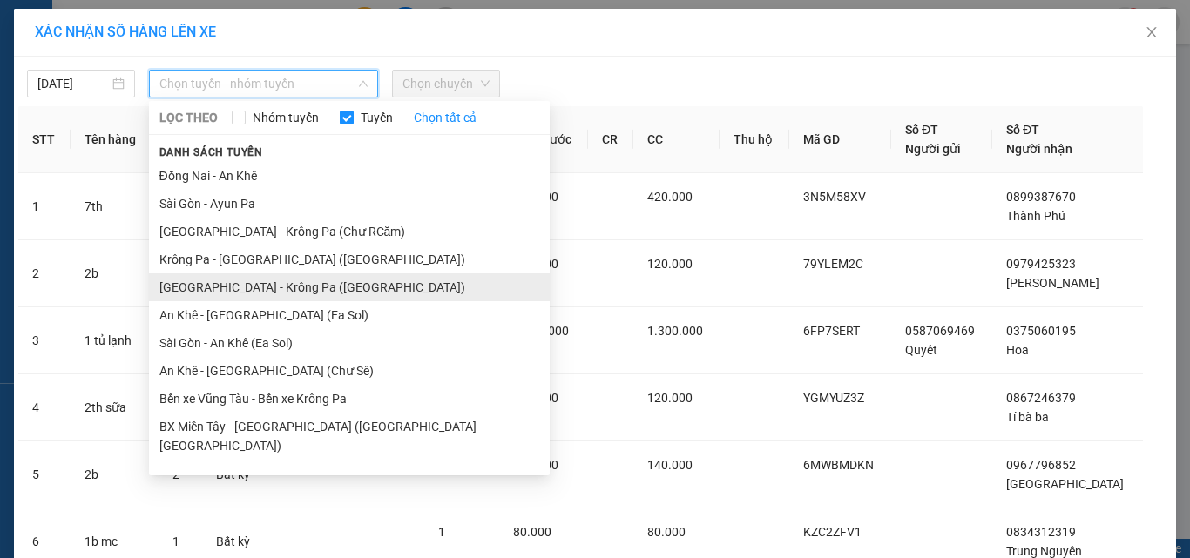
click at [234, 287] on li "[GEOGRAPHIC_DATA] - Krông Pa ([GEOGRAPHIC_DATA])" at bounding box center [349, 288] width 401 height 28
click at [234, 287] on td "Bất kỳ" at bounding box center [234, 273] width 64 height 67
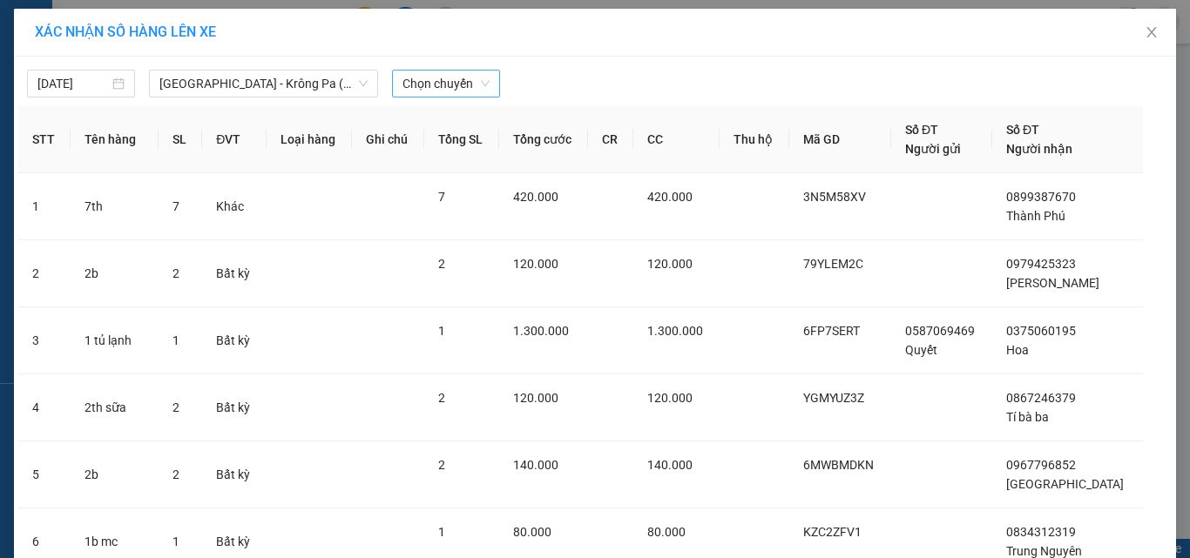
click at [434, 79] on span "Chọn chuyến" at bounding box center [446, 84] width 87 height 26
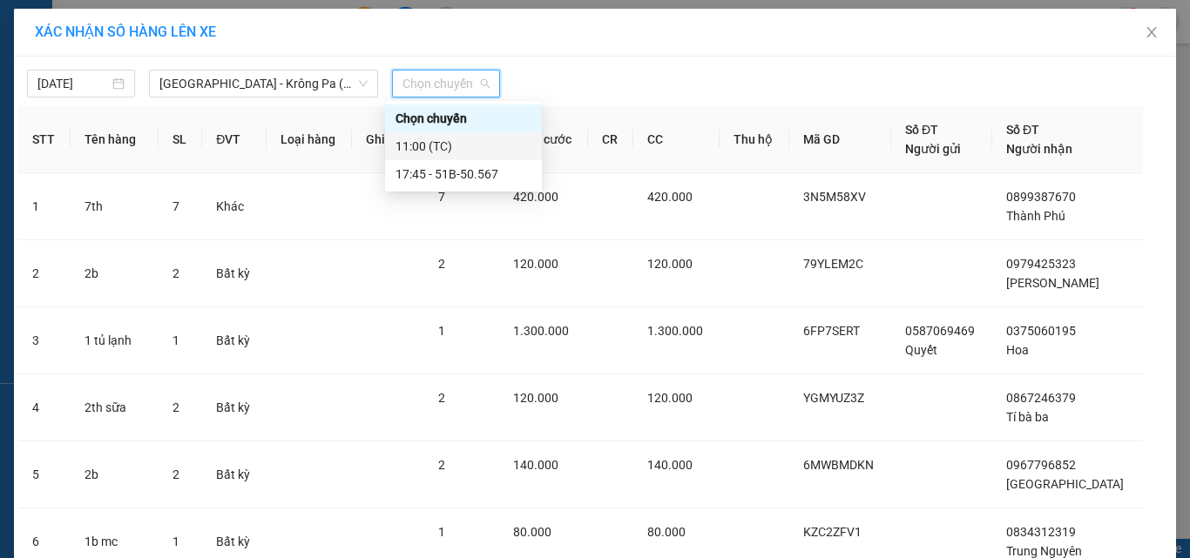
click at [416, 146] on div "11:00 (TC)" at bounding box center [464, 146] width 136 height 19
click at [416, 146] on th "Ghi chú" at bounding box center [388, 139] width 72 height 67
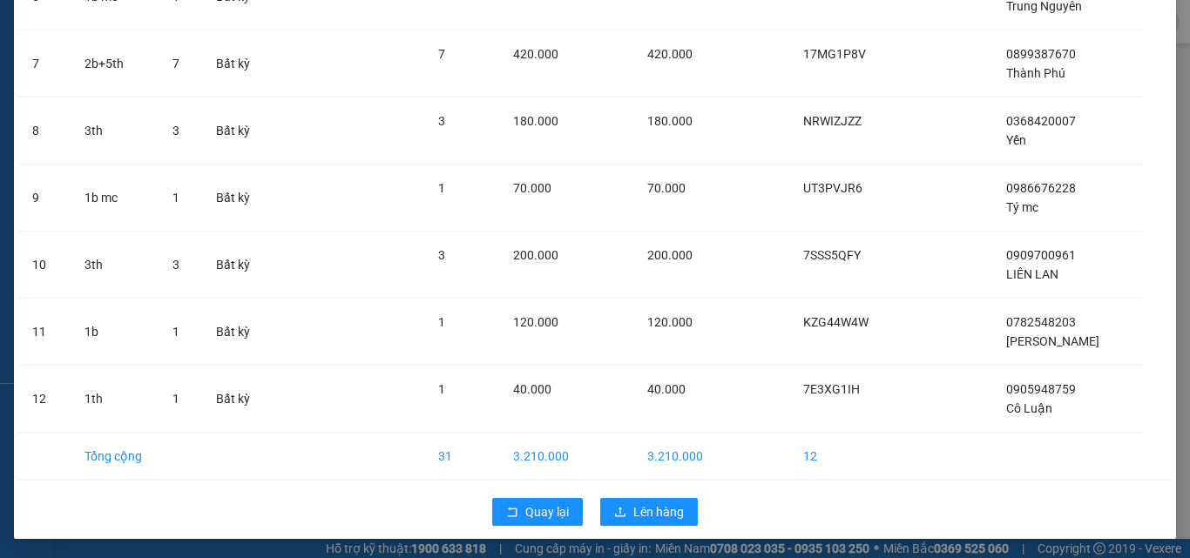
scroll to position [558, 0]
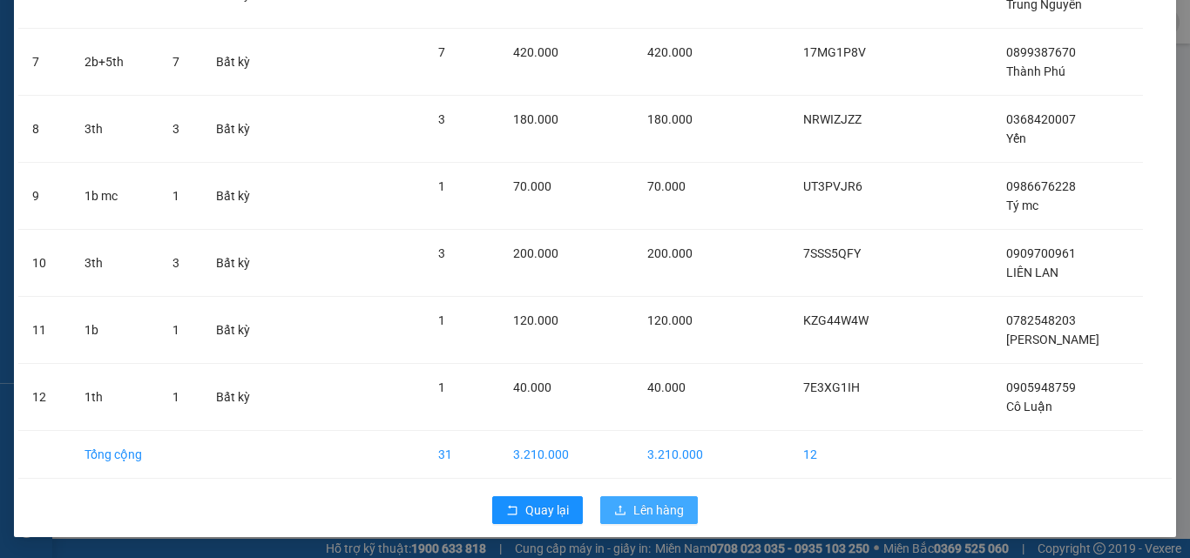
click at [634, 504] on span "Lên hàng" at bounding box center [658, 510] width 51 height 19
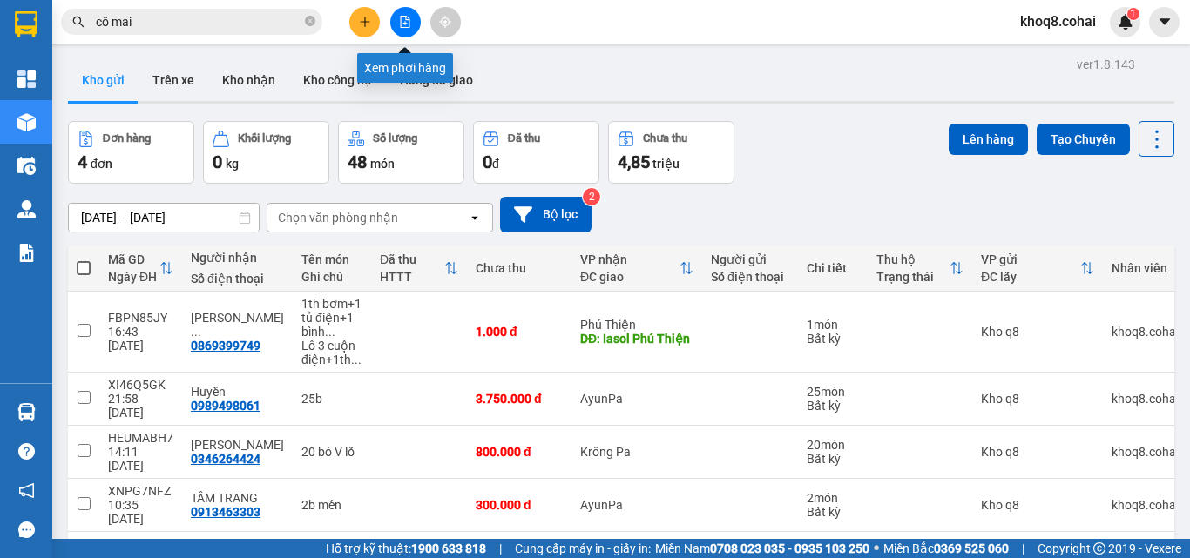
click at [403, 24] on icon "file-add" at bounding box center [405, 22] width 12 height 12
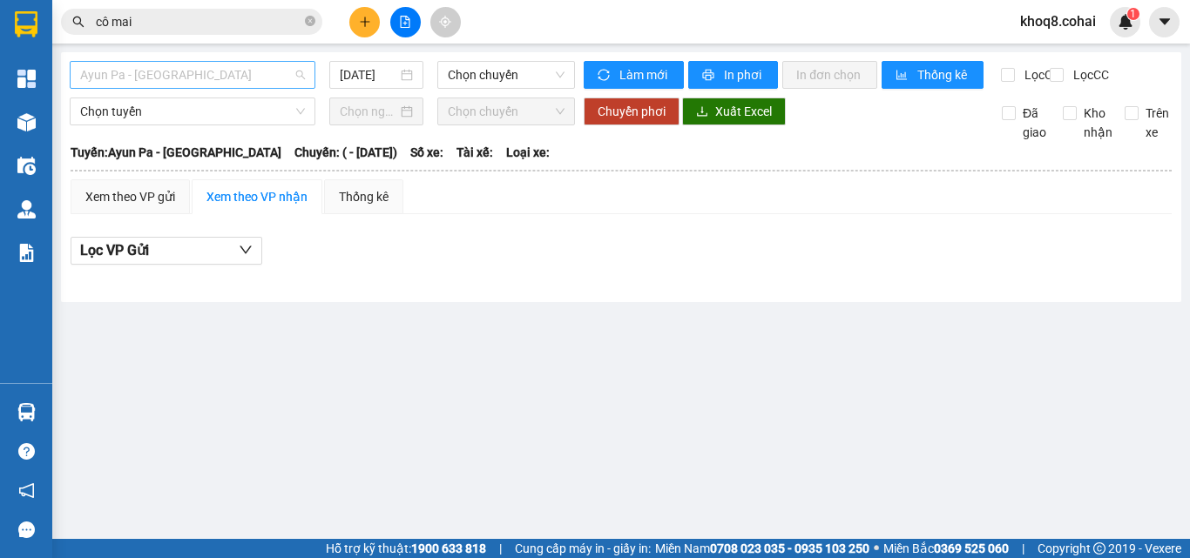
click at [208, 75] on span "Ayun Pa - [GEOGRAPHIC_DATA]" at bounding box center [192, 75] width 225 height 26
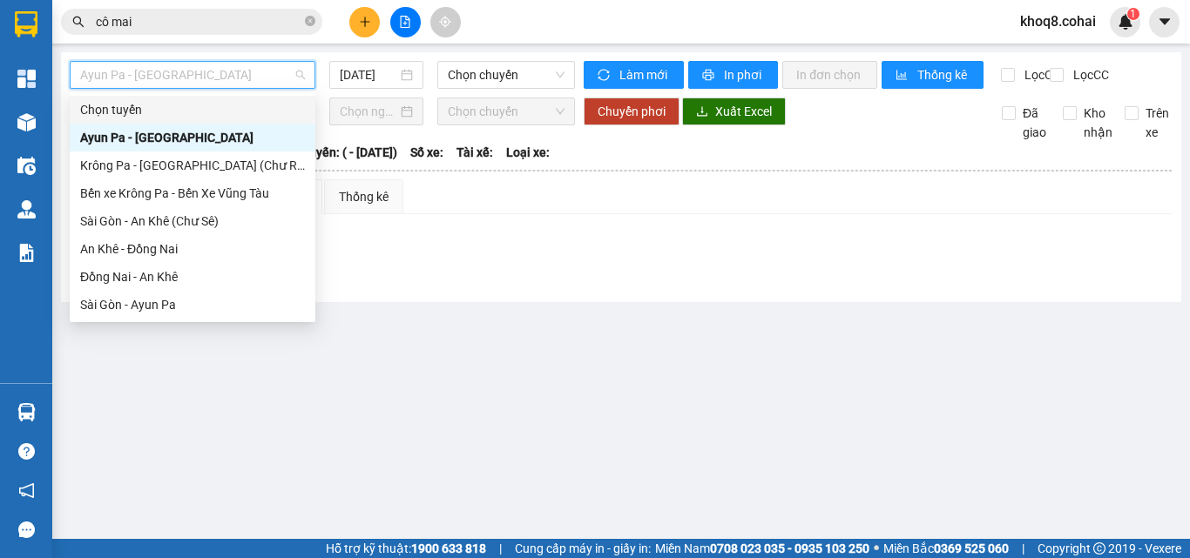
click at [199, 65] on span "Ayun Pa - [GEOGRAPHIC_DATA]" at bounding box center [192, 75] width 225 height 26
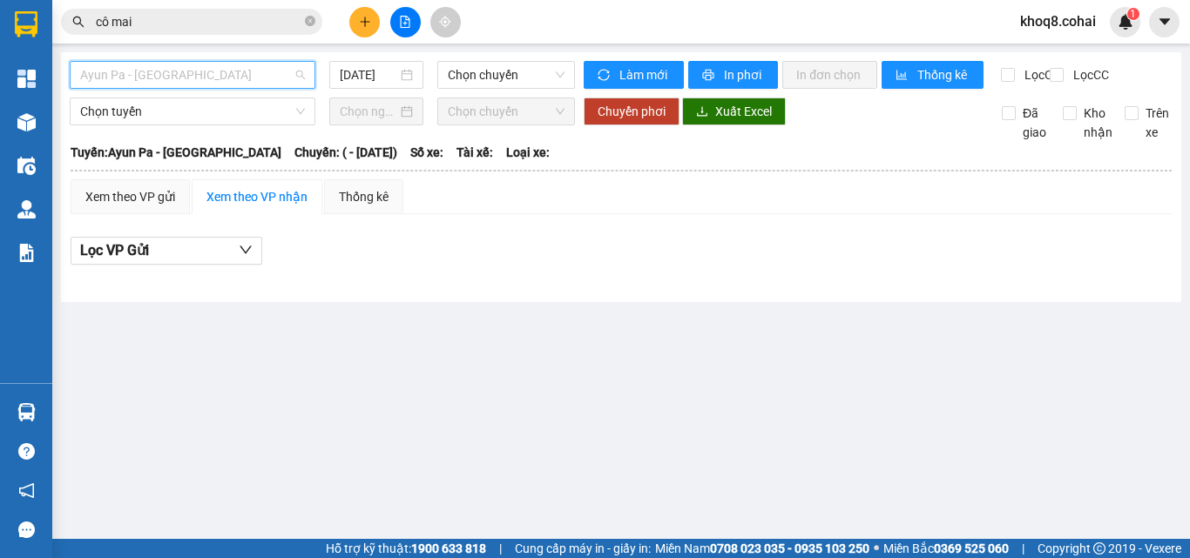
click at [199, 65] on span "Ayun Pa - [GEOGRAPHIC_DATA]" at bounding box center [192, 75] width 225 height 26
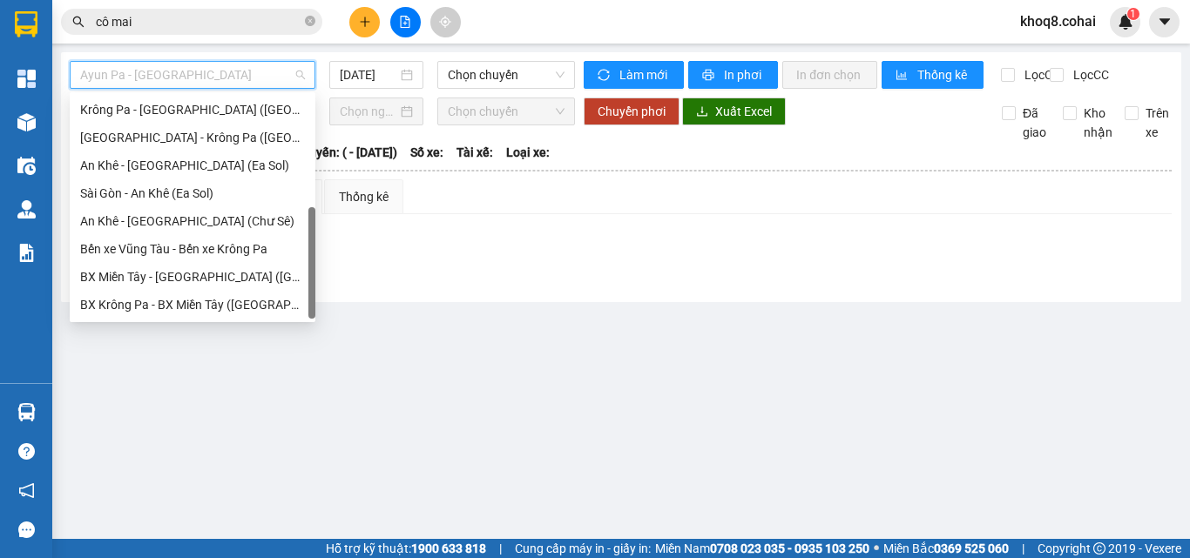
scroll to position [251, 0]
drag, startPoint x: 312, startPoint y: 111, endPoint x: 288, endPoint y: 422, distance: 311.9
click at [288, 422] on body "Kết quả tìm kiếm ( 130 ) Bộ lọc Ngày tạo đơn gần nhất Mã ĐH Trạng thái Món hàng…" at bounding box center [595, 279] width 1190 height 558
click at [186, 136] on div "[GEOGRAPHIC_DATA] - Krông Pa ([GEOGRAPHIC_DATA])" at bounding box center [192, 137] width 225 height 19
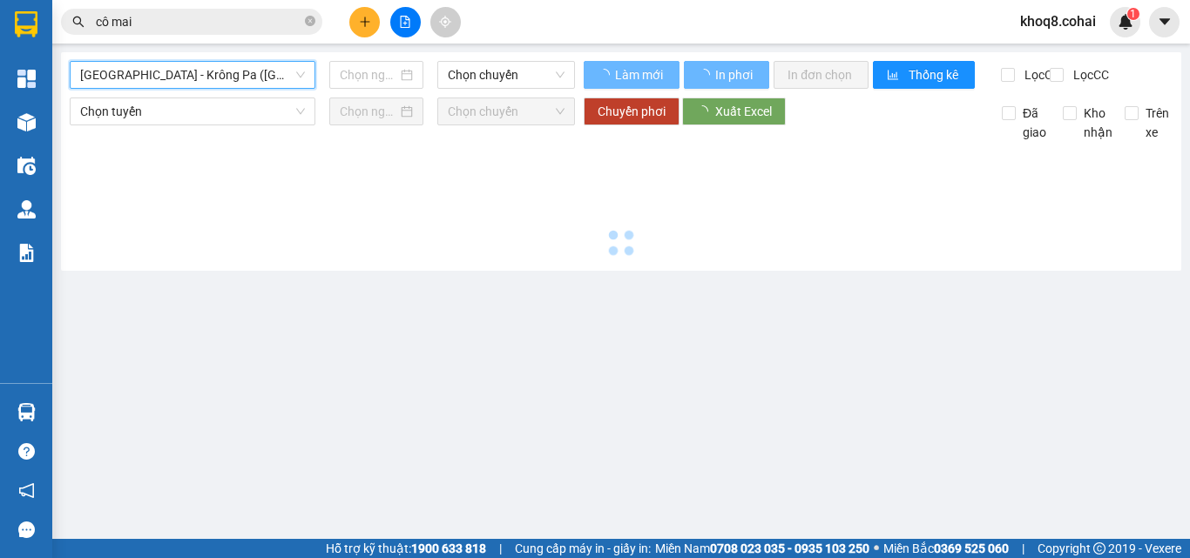
type input "[DATE]"
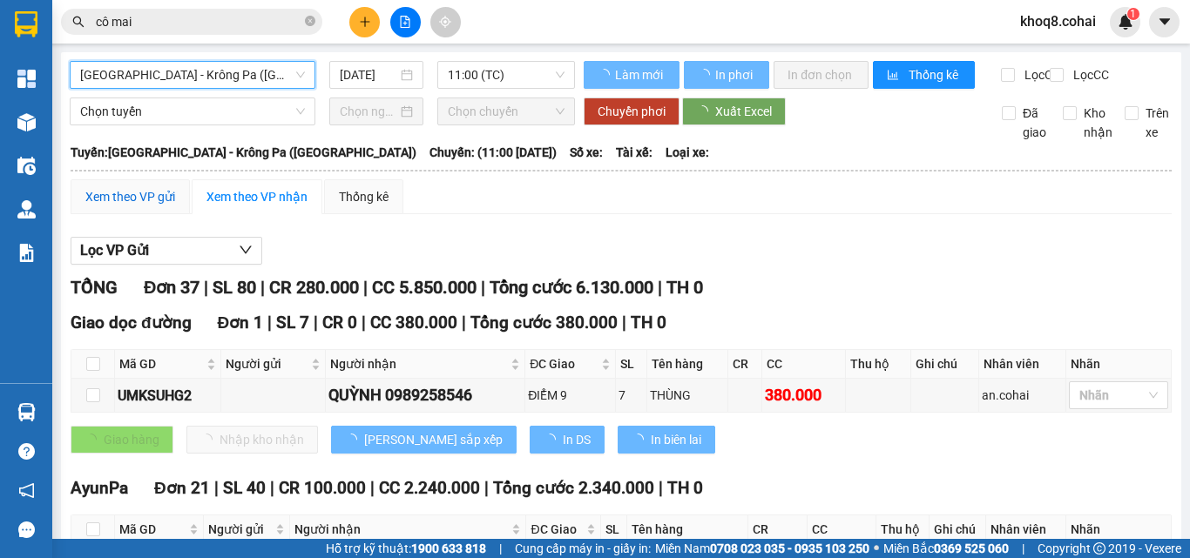
click at [148, 206] on div "Xem theo VP gửi" at bounding box center [130, 196] width 90 height 19
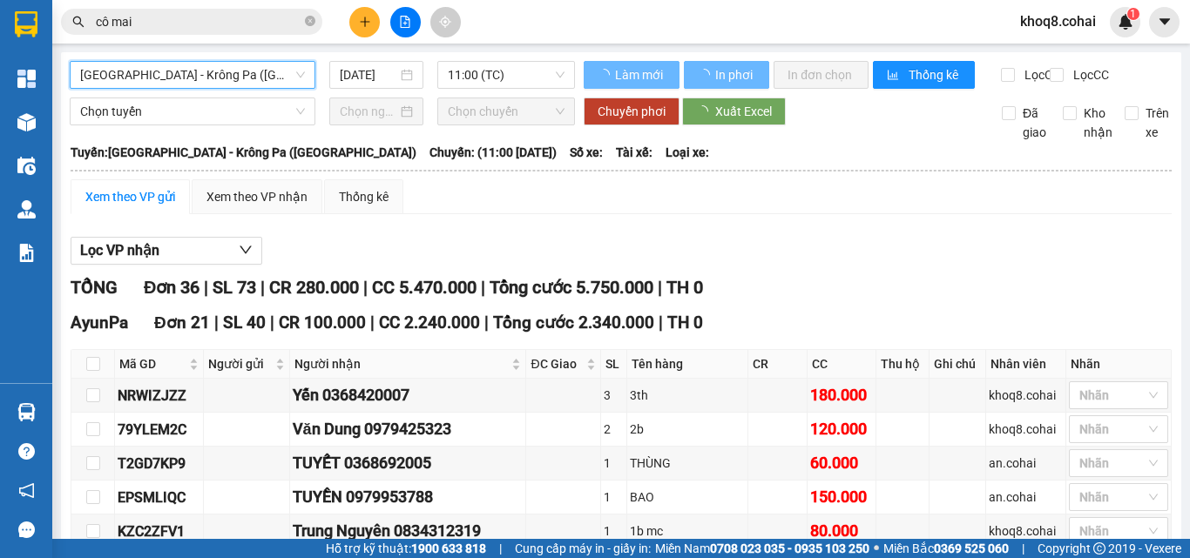
click at [152, 206] on div "Xem theo VP gửi" at bounding box center [130, 196] width 90 height 19
